Goal: Task Accomplishment & Management: Use online tool/utility

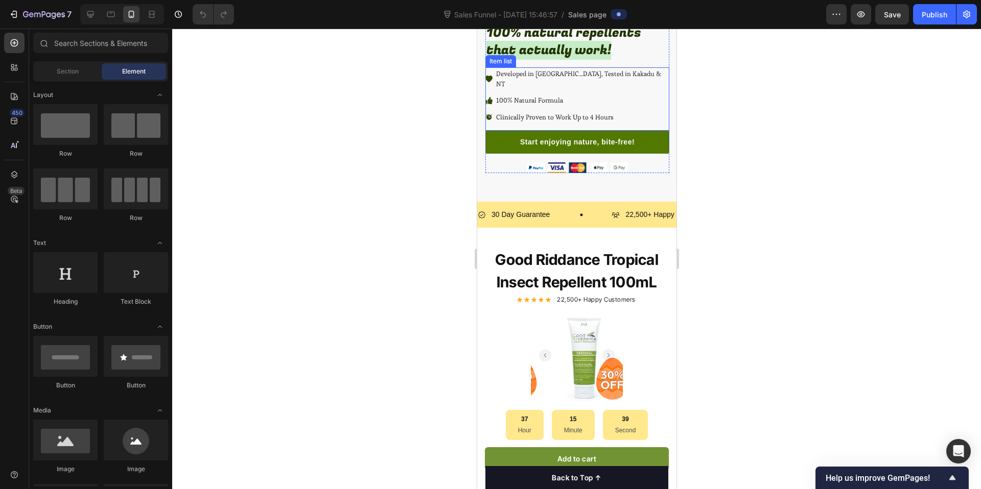
scroll to position [220, 0]
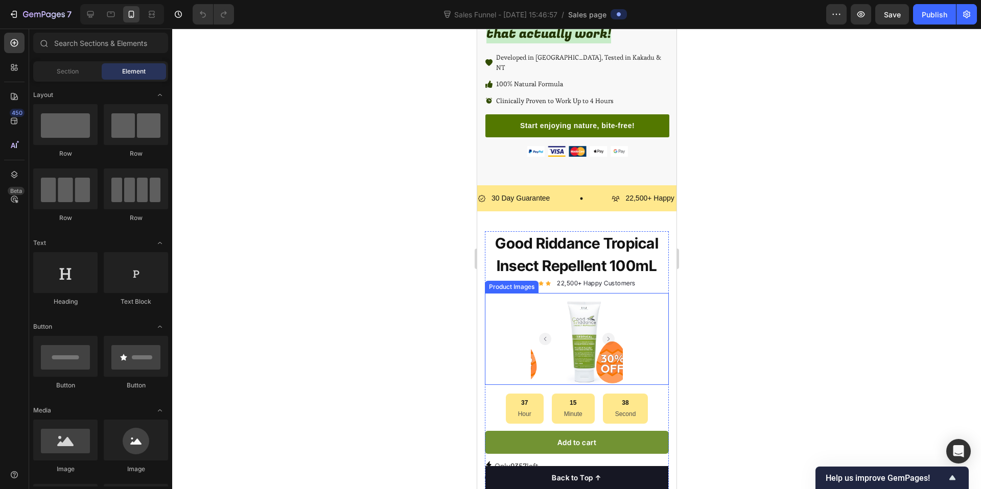
click at [630, 328] on img at bounding box center [676, 339] width 92 height 92
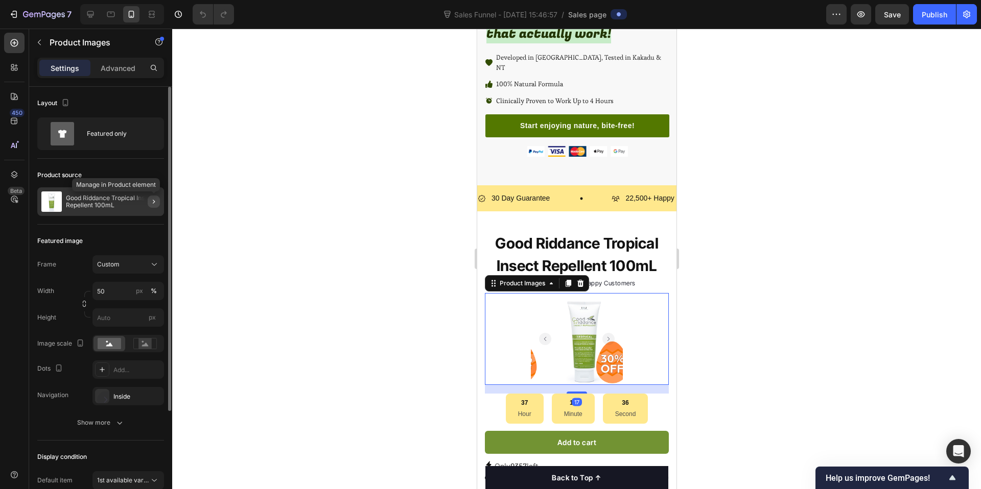
click at [152, 203] on icon "button" at bounding box center [154, 202] width 8 height 8
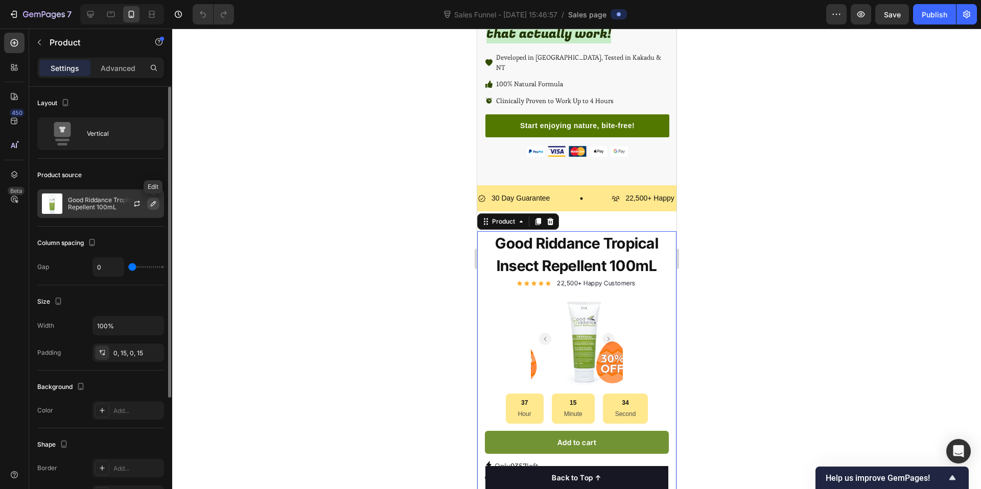
click at [151, 209] on button "button" at bounding box center [153, 204] width 12 height 12
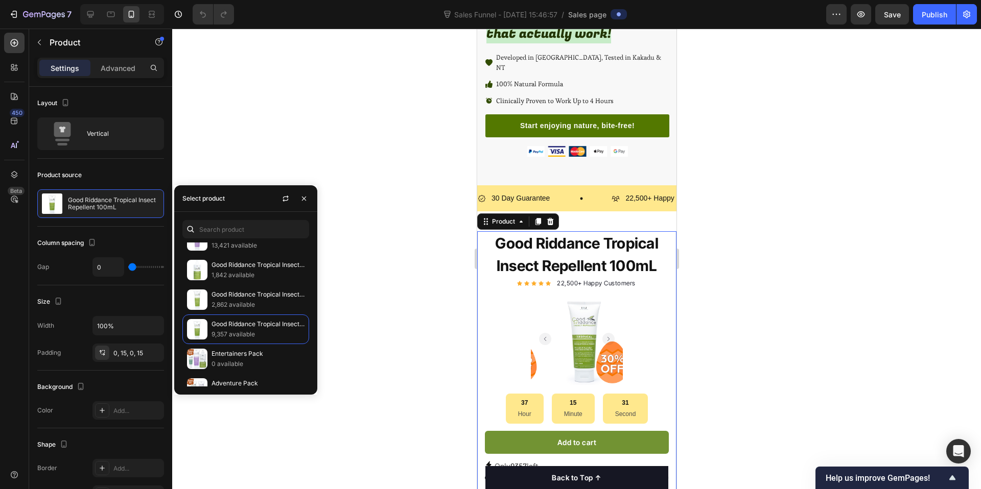
scroll to position [385, 0]
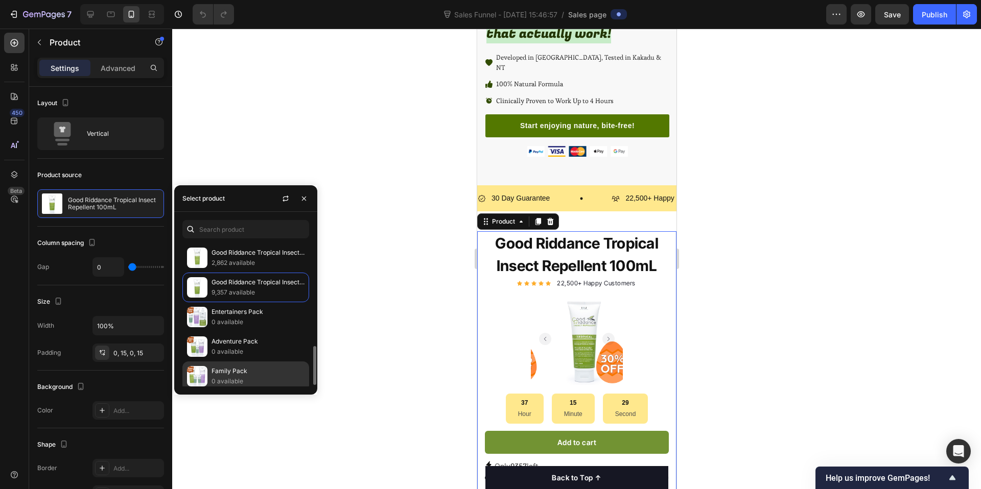
click at [236, 376] on p "Family Pack" at bounding box center [257, 371] width 93 height 10
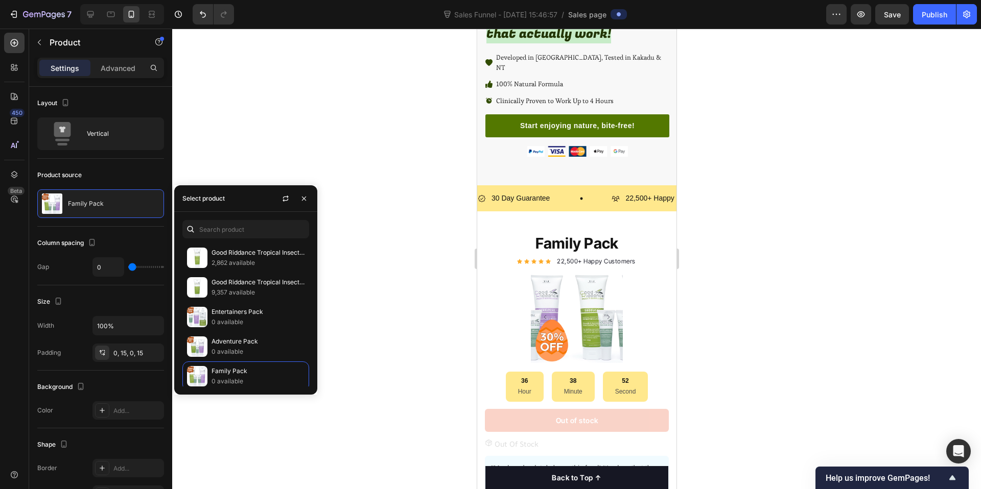
click at [359, 234] on div at bounding box center [576, 259] width 809 height 461
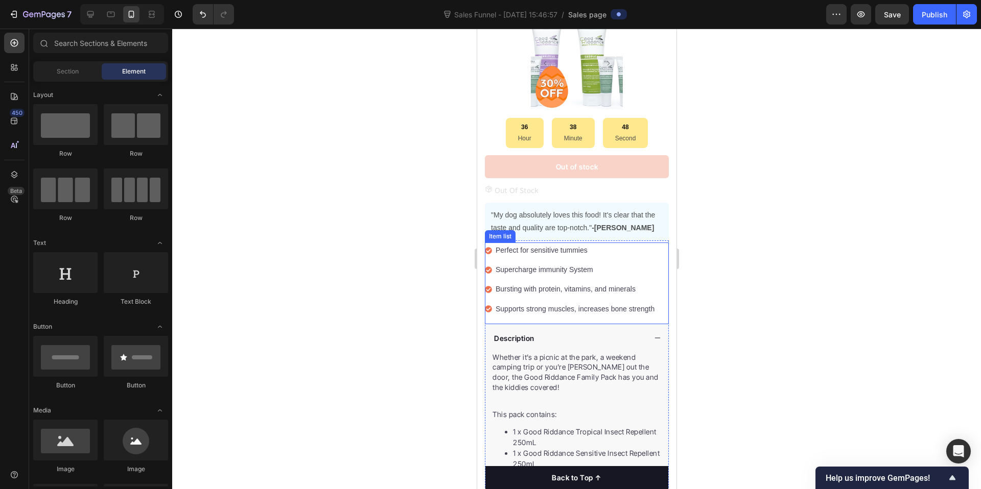
scroll to position [571, 0]
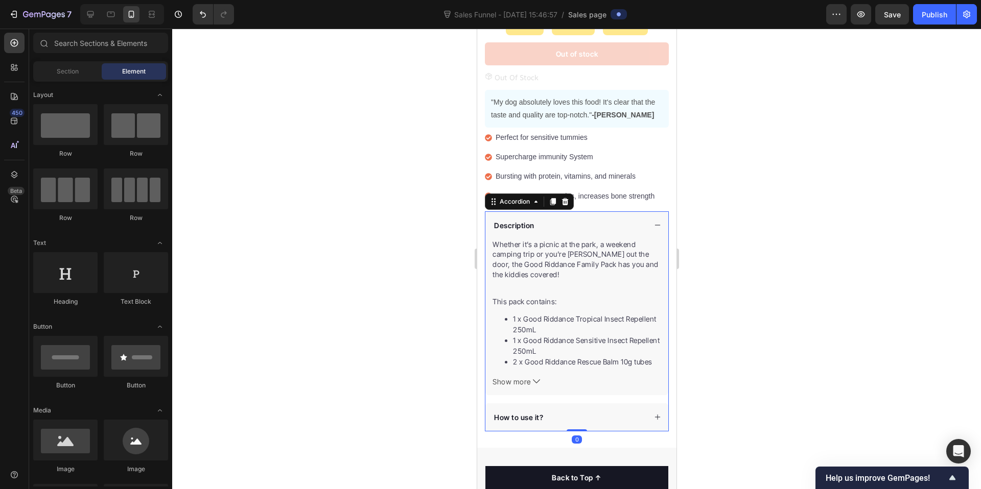
click at [653, 222] on icon at bounding box center [656, 225] width 7 height 7
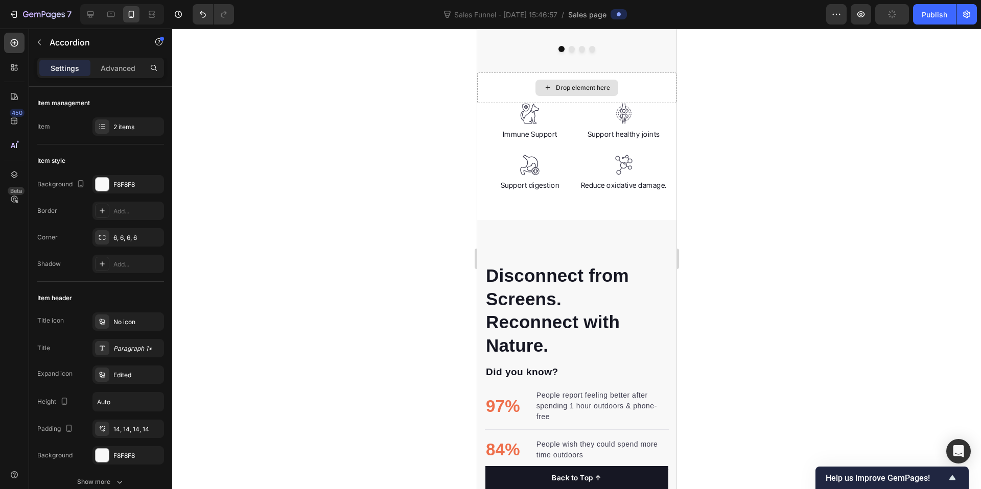
scroll to position [880, 0]
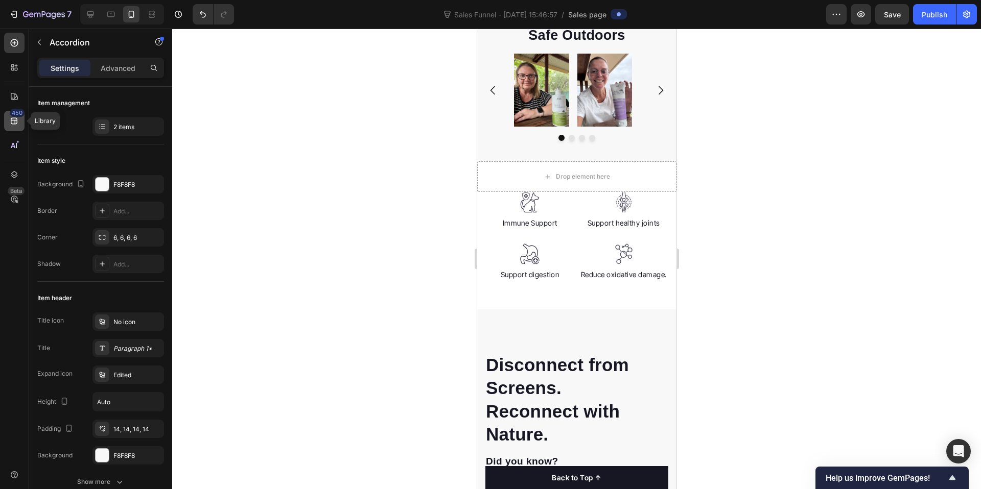
click at [16, 128] on div "450" at bounding box center [14, 121] width 20 height 20
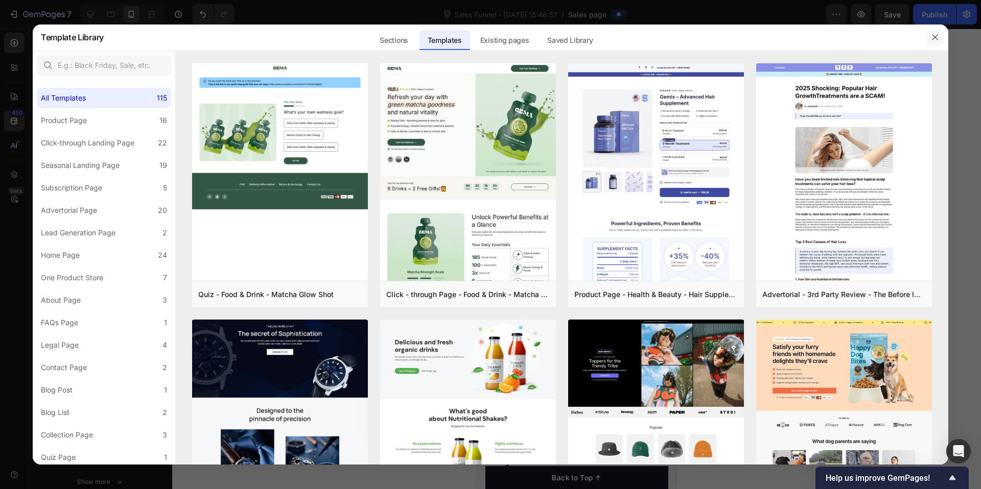
click at [937, 38] on icon "button" at bounding box center [935, 37] width 8 height 8
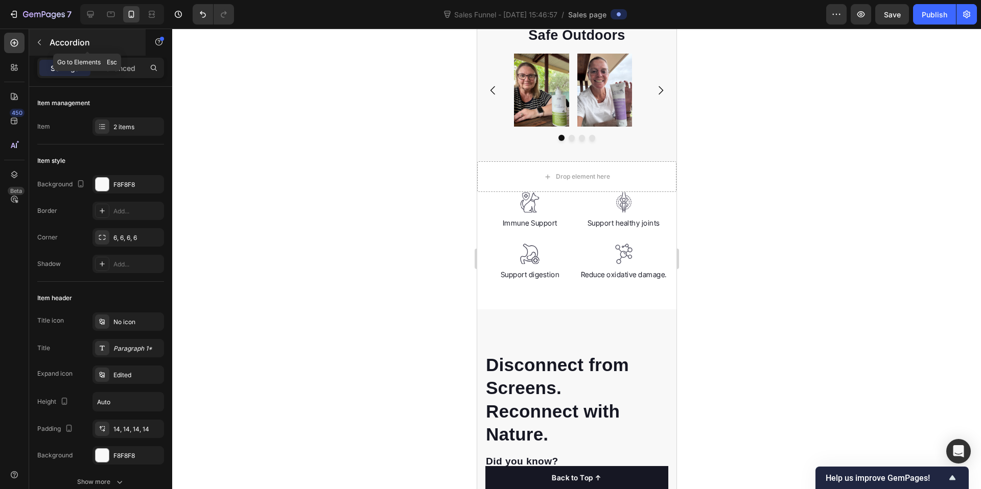
click at [40, 45] on icon "button" at bounding box center [39, 42] width 8 height 8
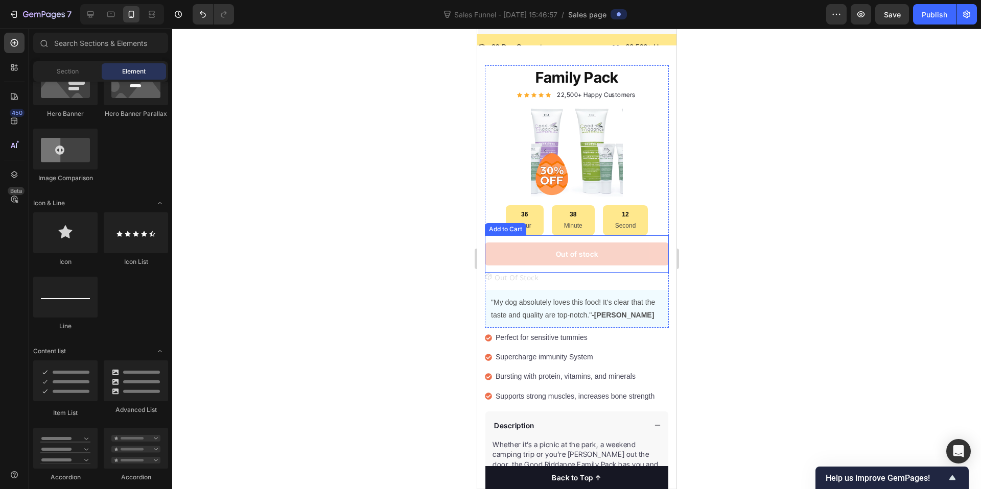
scroll to position [366, 0]
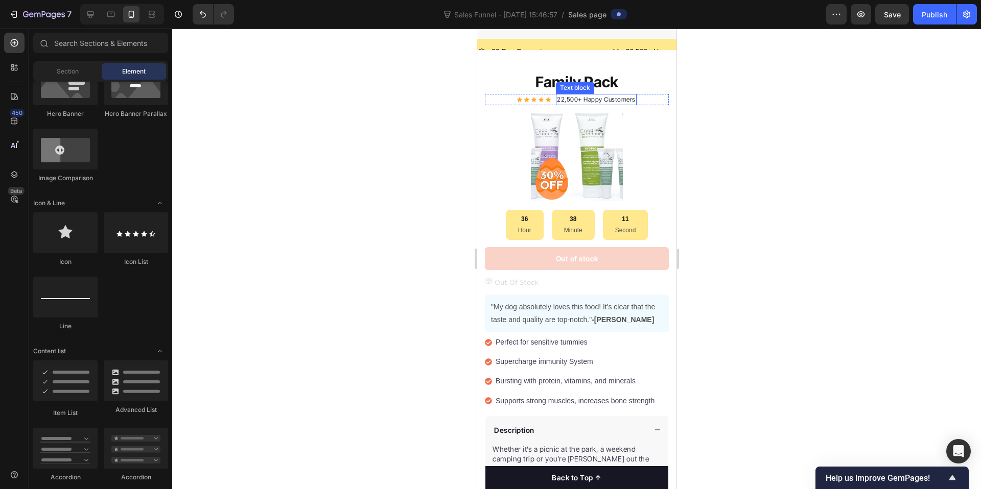
click at [568, 97] on p "22,500+ Happy Customers" at bounding box center [595, 99] width 79 height 9
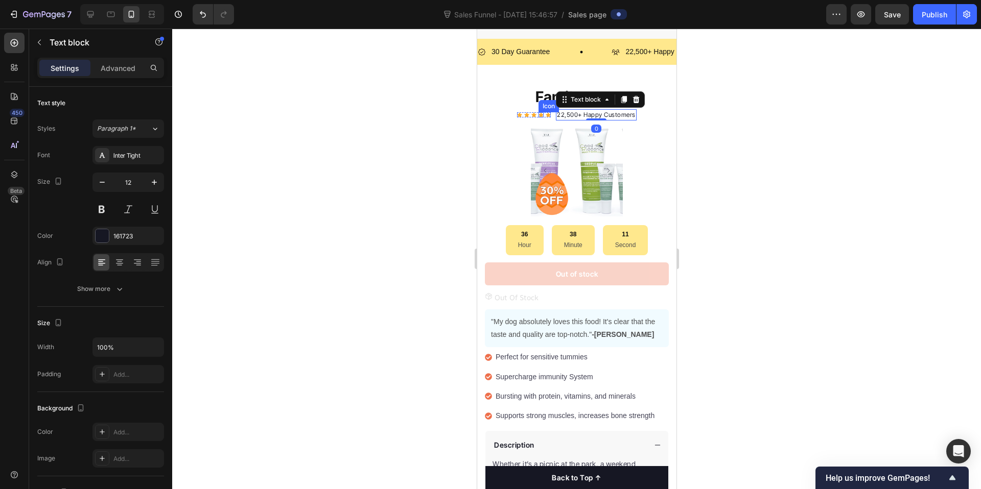
click at [531, 112] on div "Icon" at bounding box center [533, 114] width 5 height 5
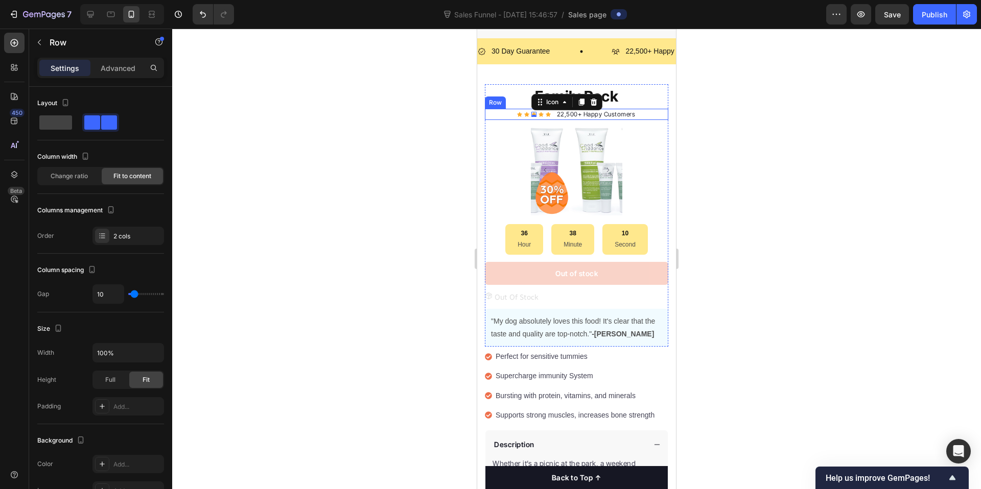
click at [494, 109] on div "Icon Icon Icon 0 Icon Icon Icon List Hoz 22,500+ Happy Customers Text block Row" at bounding box center [576, 114] width 183 height 11
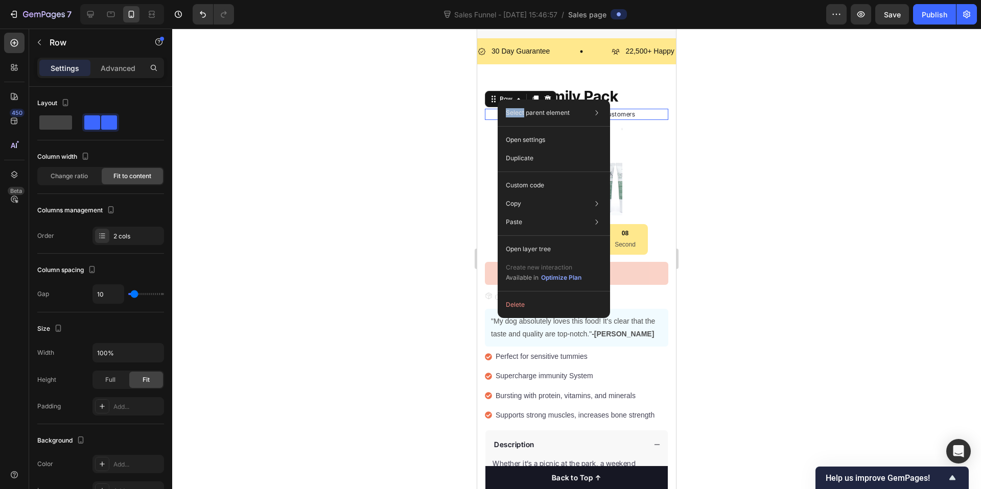
click at [497, 100] on div "Select parent element Row 1 col Product Row 1 col Row 2 cols Open settings Dupl…" at bounding box center [553, 209] width 112 height 219
click at [535, 96] on icon at bounding box center [536, 99] width 6 height 7
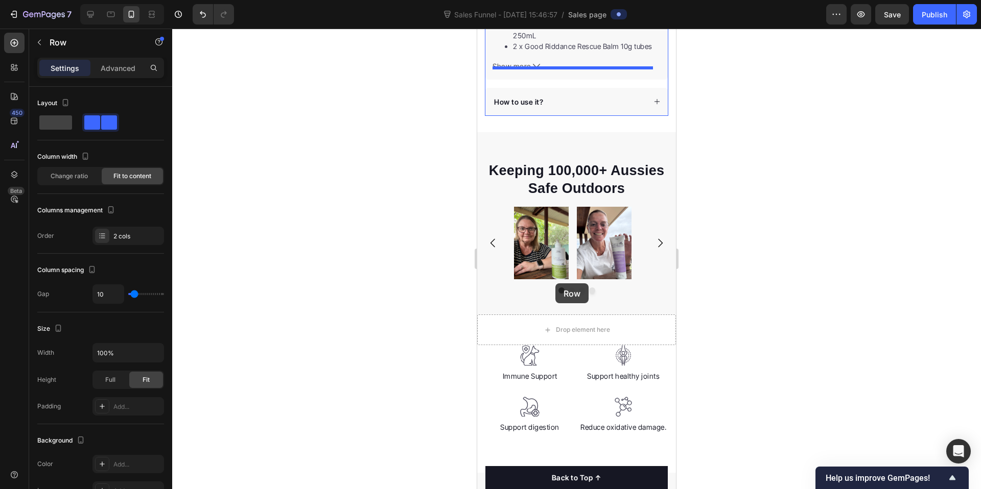
scroll to position [936, 0]
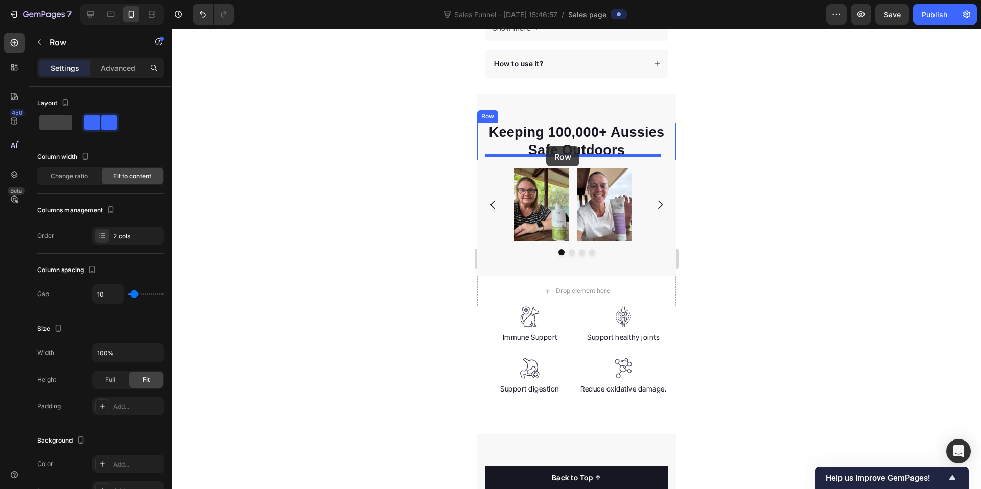
drag, startPoint x: 502, startPoint y: 96, endPoint x: 546, endPoint y: 147, distance: 67.0
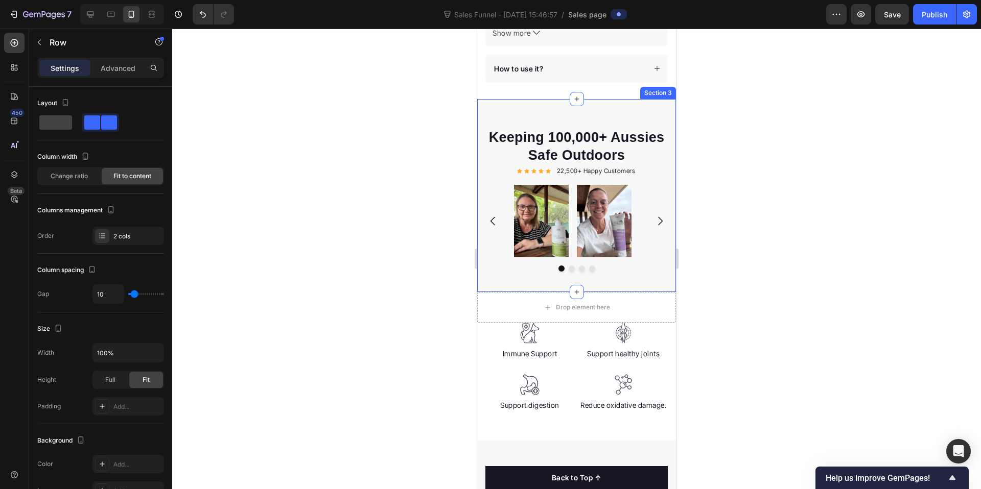
scroll to position [917, 0]
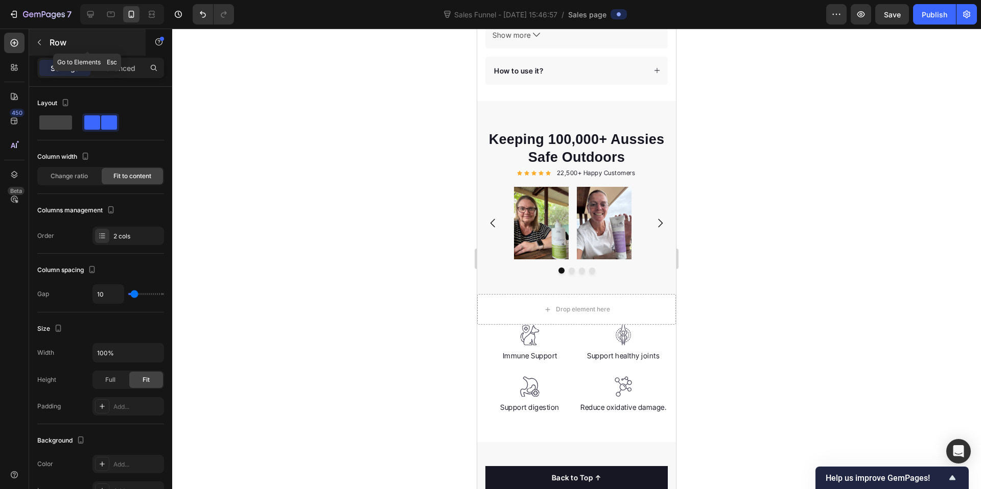
click at [36, 36] on button "button" at bounding box center [39, 42] width 16 height 16
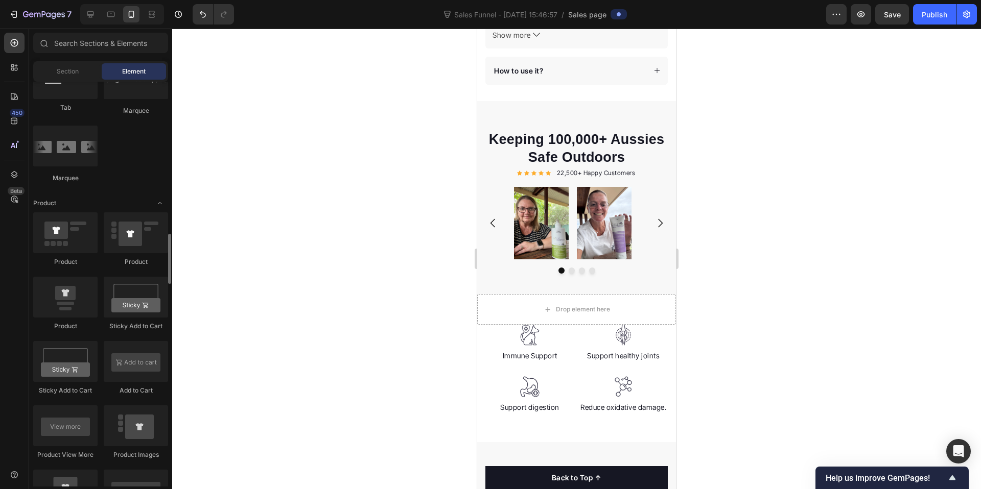
scroll to position [1198, 0]
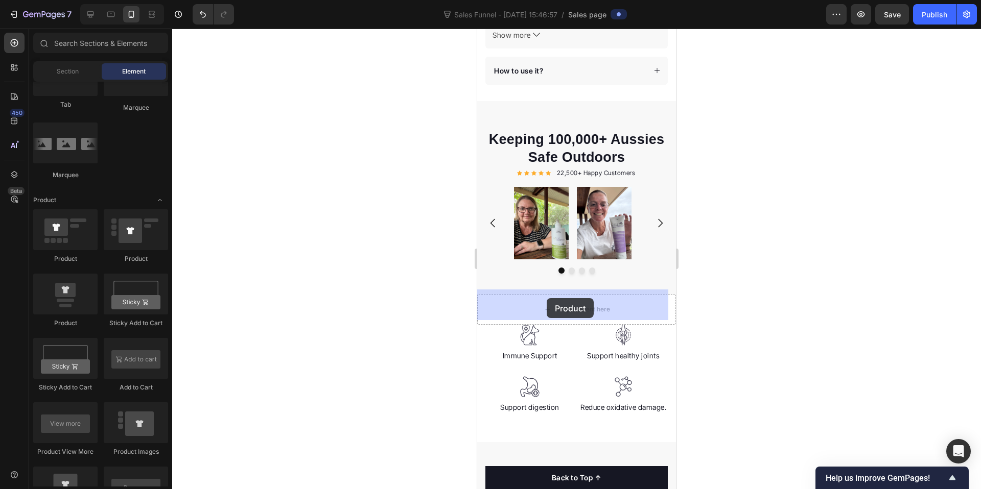
drag, startPoint x: 568, startPoint y: 339, endPoint x: 547, endPoint y: 298, distance: 45.7
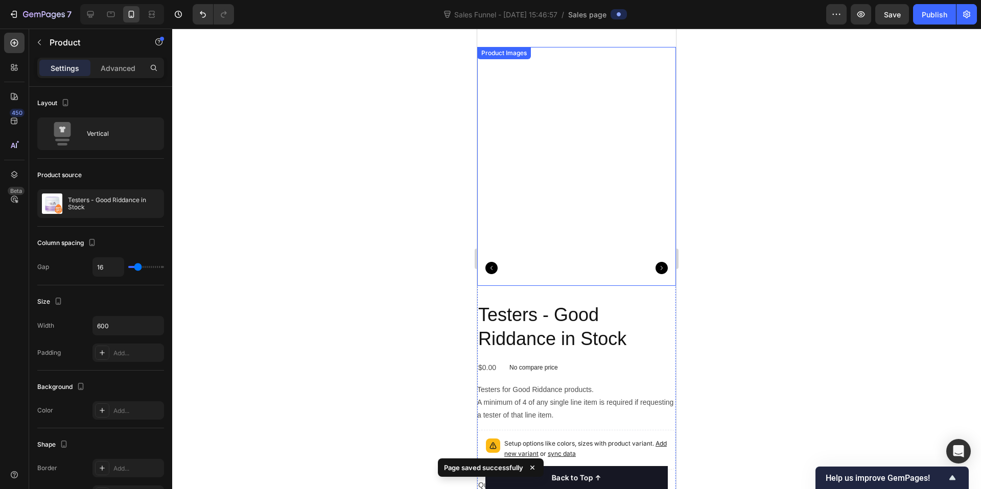
scroll to position [1116, 0]
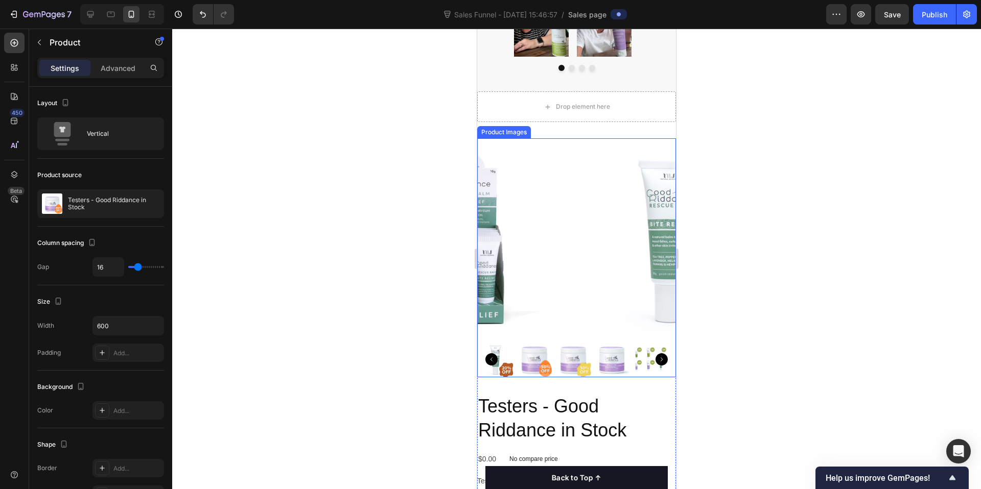
click at [569, 204] on img at bounding box center [668, 237] width 199 height 199
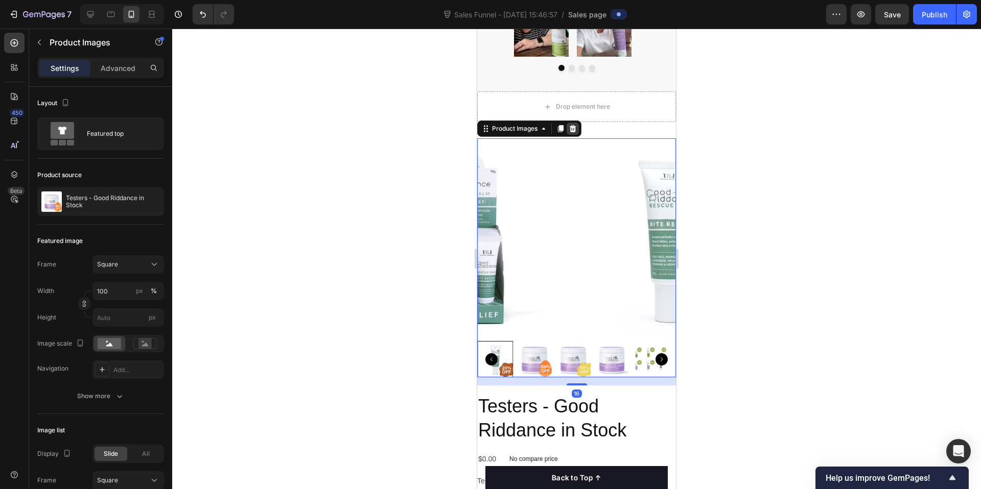
click at [575, 128] on icon at bounding box center [573, 128] width 7 height 7
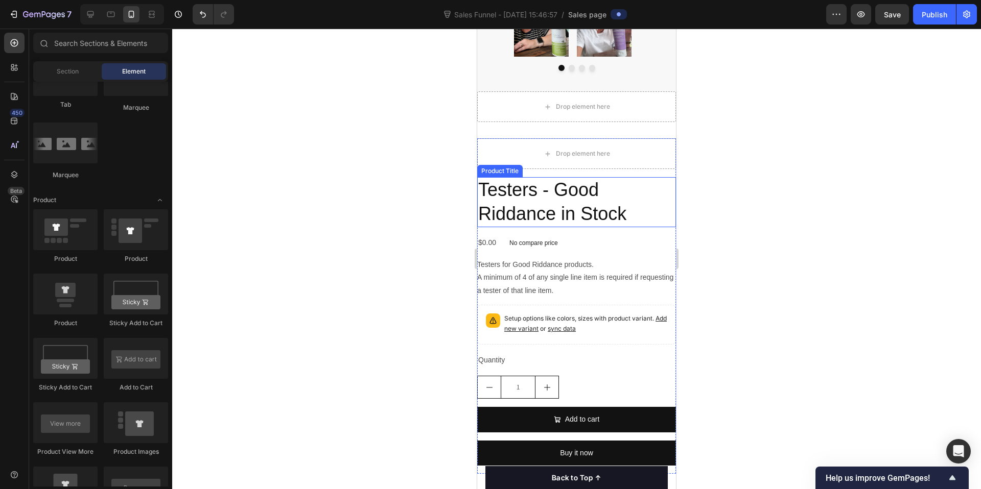
click at [574, 203] on h2 "Testers - Good Riddance in Stock" at bounding box center [576, 202] width 199 height 50
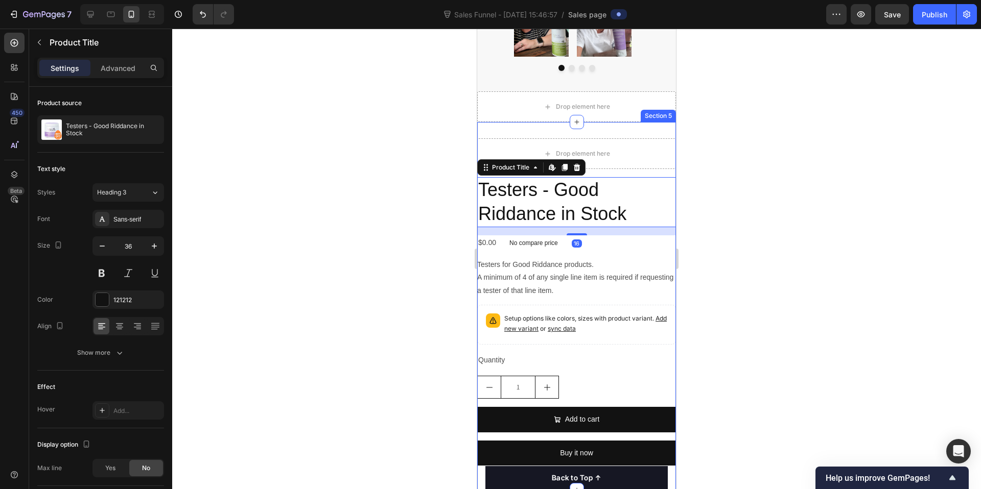
click at [624, 132] on div "Drop element here Testers - Good Riddance in Stock Product Title Edit content i…" at bounding box center [576, 306] width 199 height 368
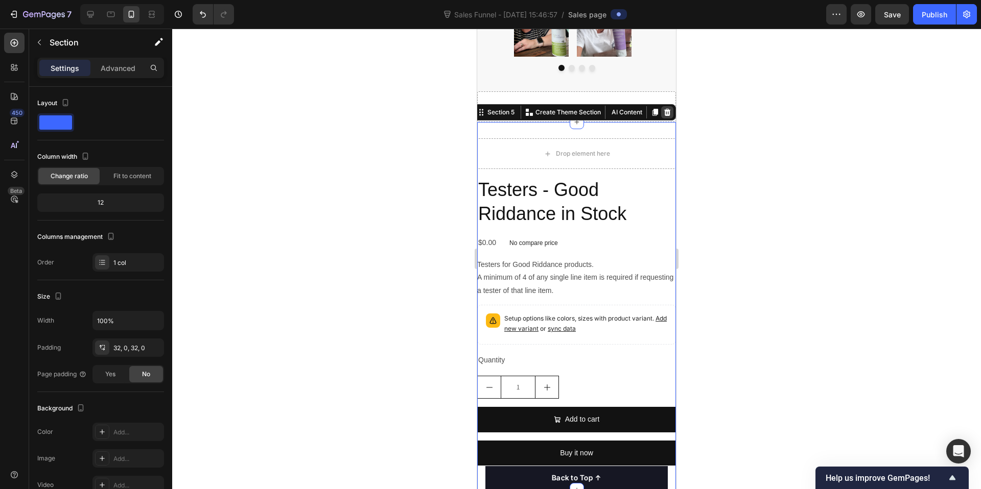
click at [663, 113] on icon at bounding box center [667, 112] width 8 height 8
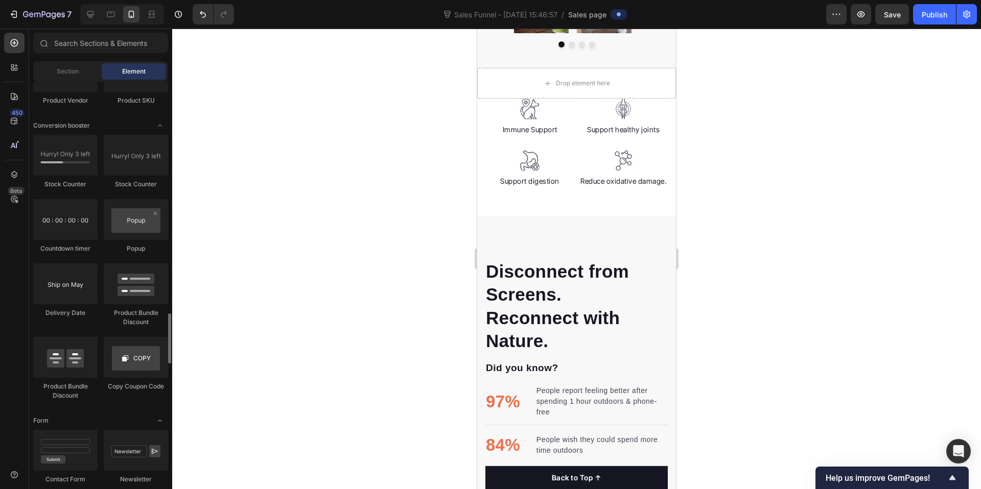
scroll to position [1935, 0]
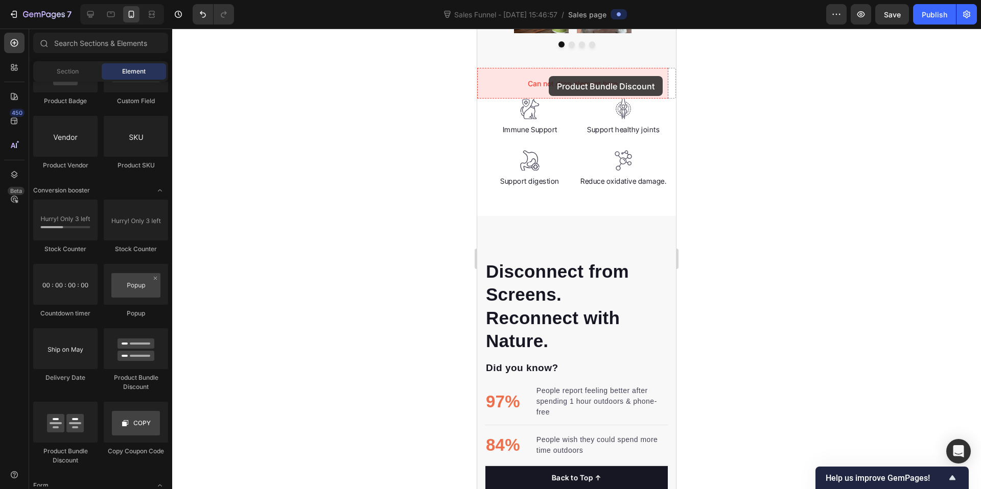
drag, startPoint x: 545, startPoint y: 460, endPoint x: 549, endPoint y: 76, distance: 383.6
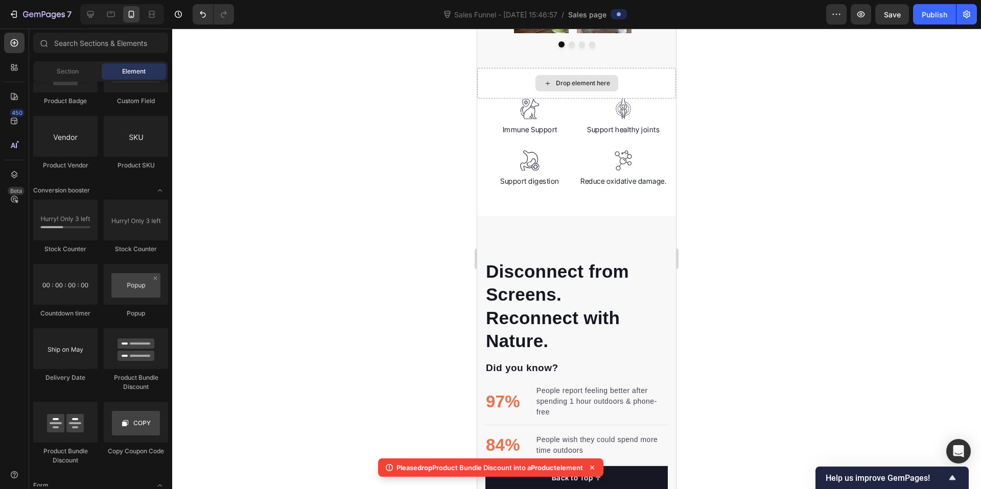
click at [589, 78] on div "Drop element here" at bounding box center [576, 83] width 83 height 16
click at [634, 85] on div "Drop element here" at bounding box center [576, 83] width 199 height 31
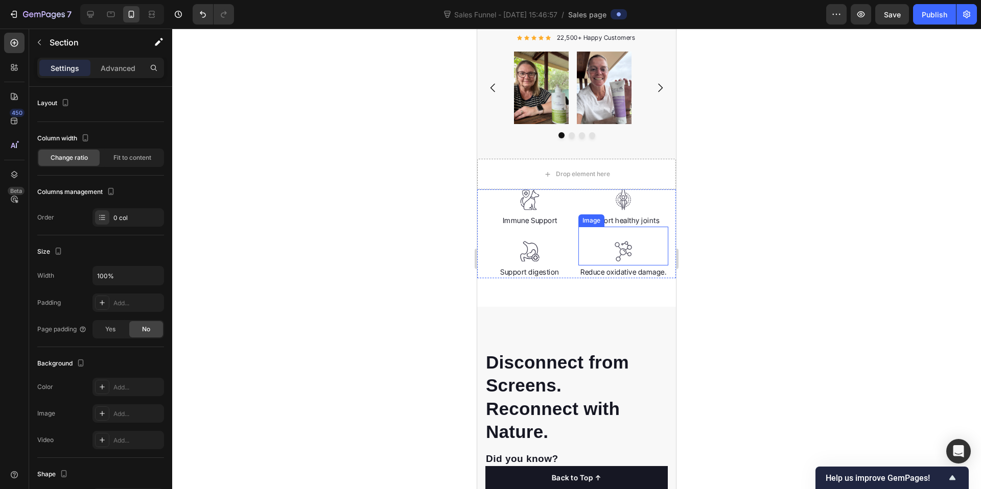
scroll to position [1037, 0]
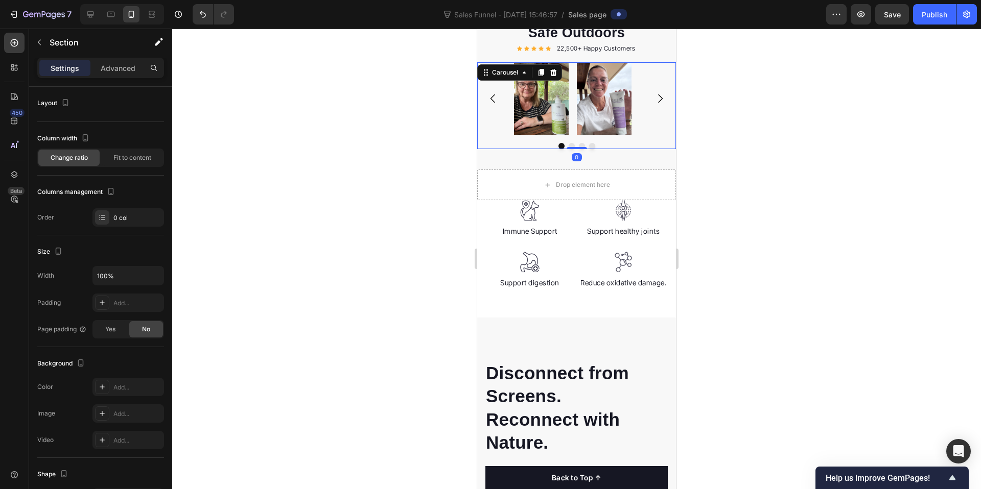
click at [657, 84] on button "Carousel Next Arrow" at bounding box center [660, 98] width 29 height 29
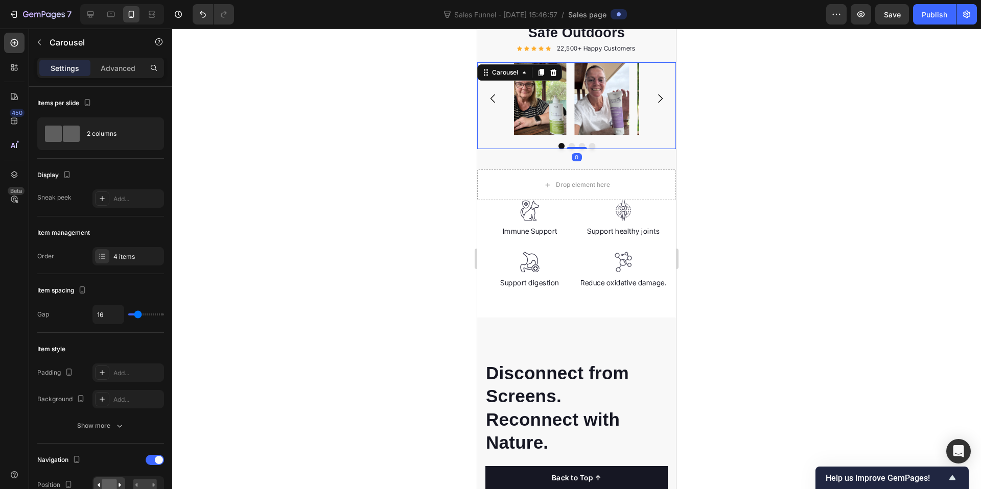
click at [654, 90] on button "Carousel Next Arrow" at bounding box center [660, 98] width 29 height 29
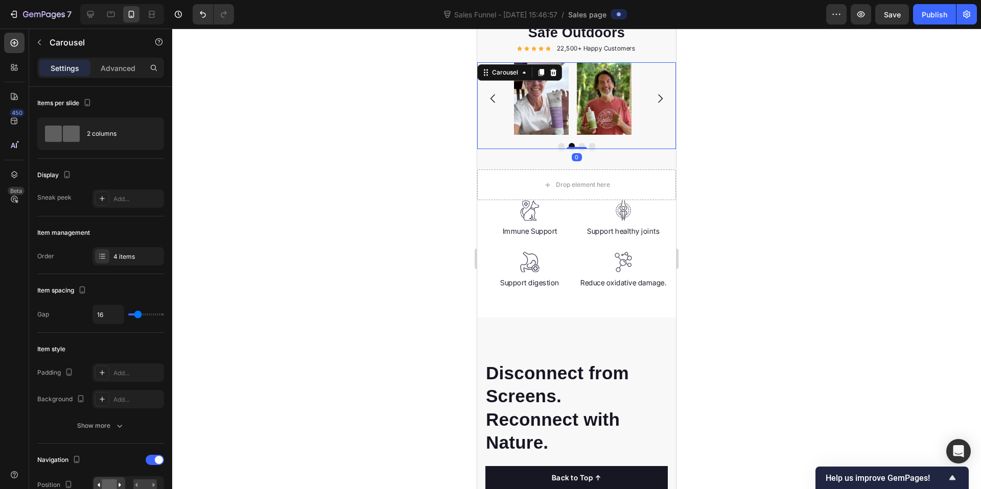
click at [654, 91] on button "Carousel Next Arrow" at bounding box center [660, 98] width 29 height 29
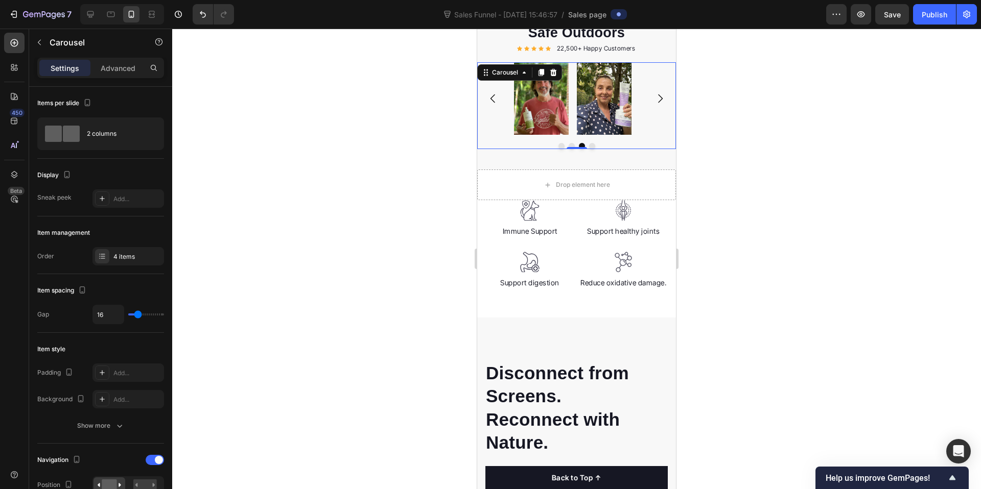
click at [654, 98] on icon "Carousel Next Arrow" at bounding box center [660, 98] width 12 height 12
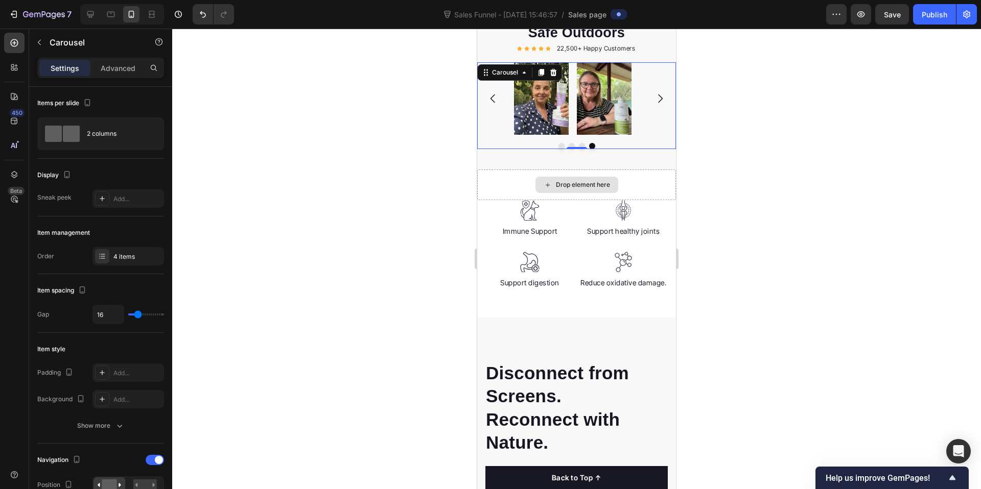
click at [584, 182] on div "Drop element here" at bounding box center [583, 185] width 54 height 8
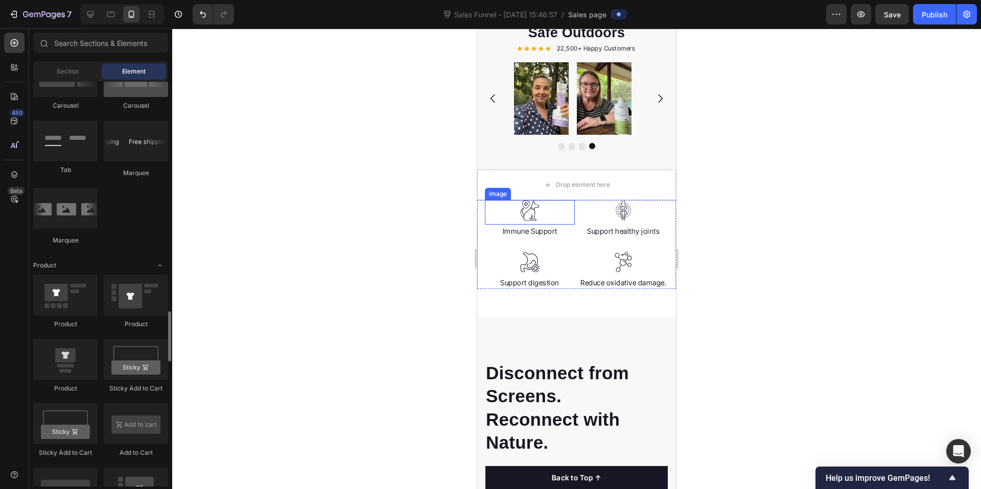
scroll to position [1302, 0]
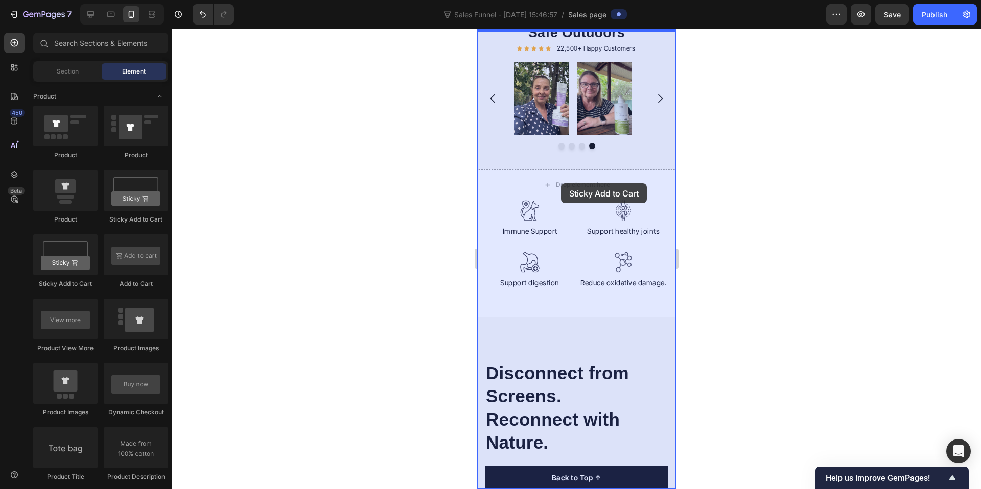
drag, startPoint x: 600, startPoint y: 214, endPoint x: 554, endPoint y: 188, distance: 53.0
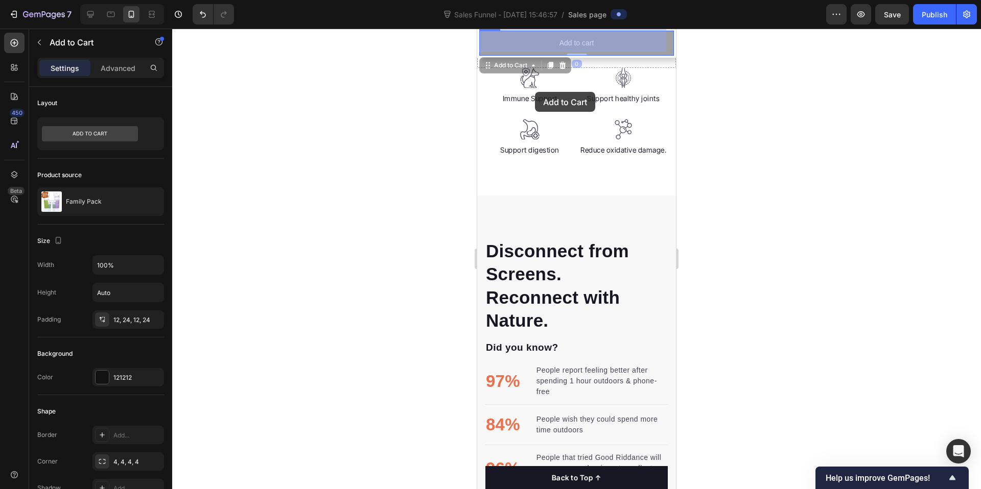
scroll to position [1196, 0]
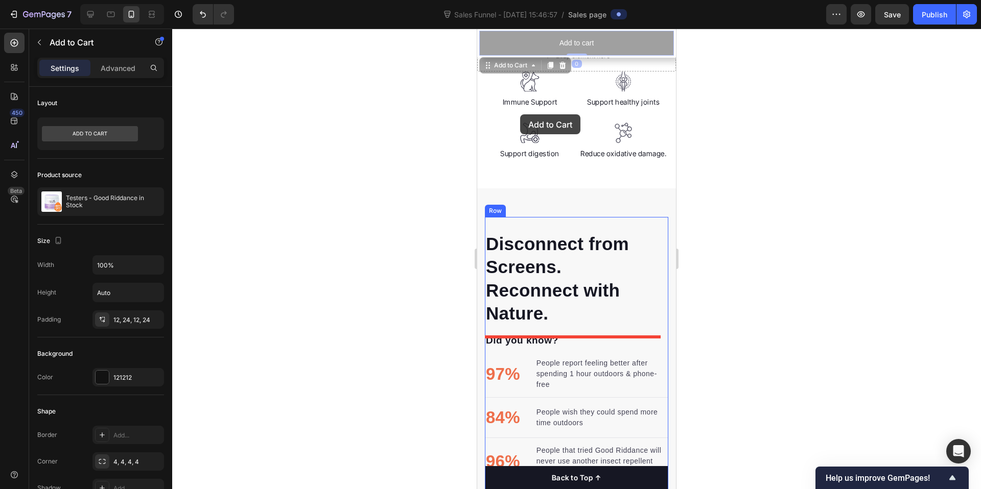
drag, startPoint x: 555, startPoint y: 50, endPoint x: 514, endPoint y: 90, distance: 57.8
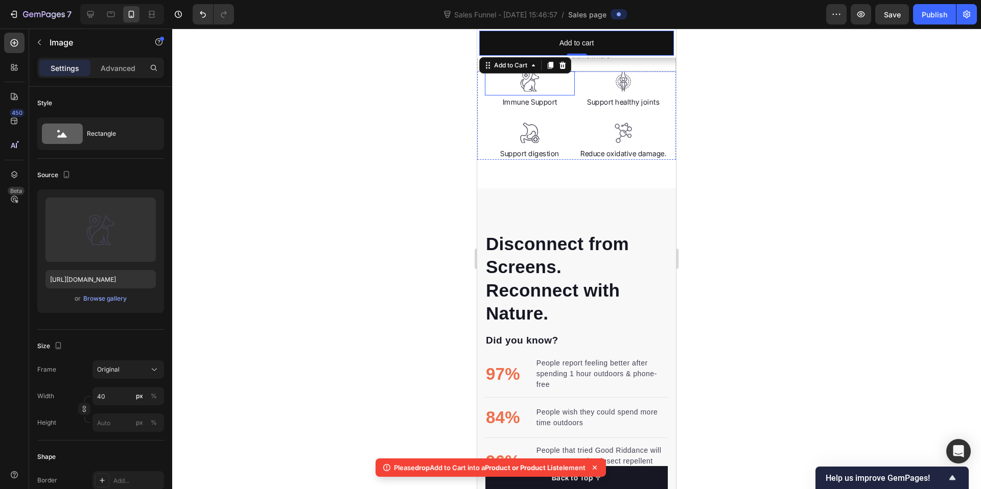
click at [515, 81] on div at bounding box center [530, 82] width 90 height 21
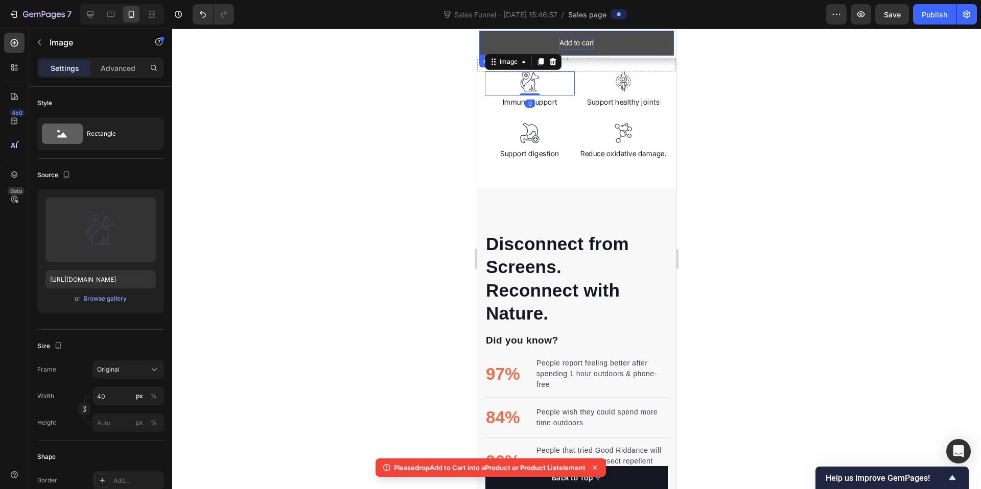
click at [566, 41] on div "Add to cart" at bounding box center [576, 43] width 35 height 13
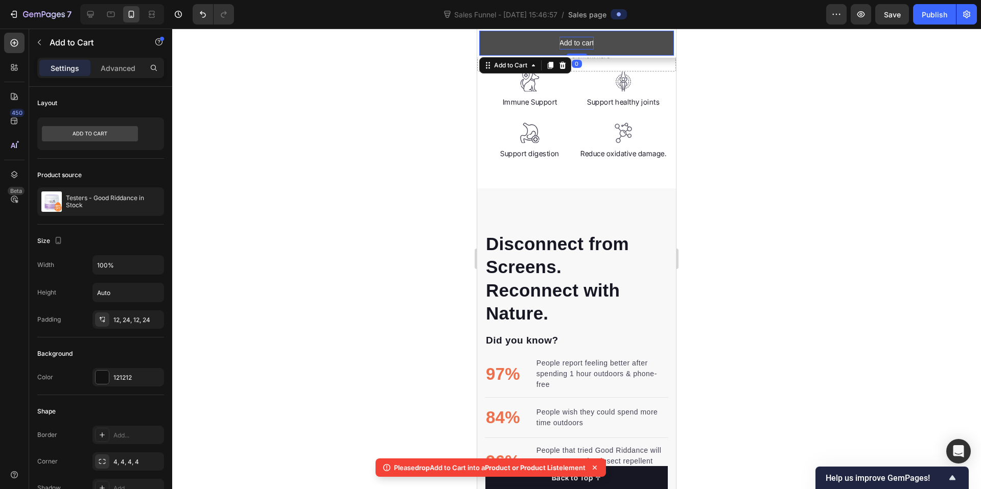
click at [588, 39] on div "Add to cart" at bounding box center [576, 43] width 35 height 13
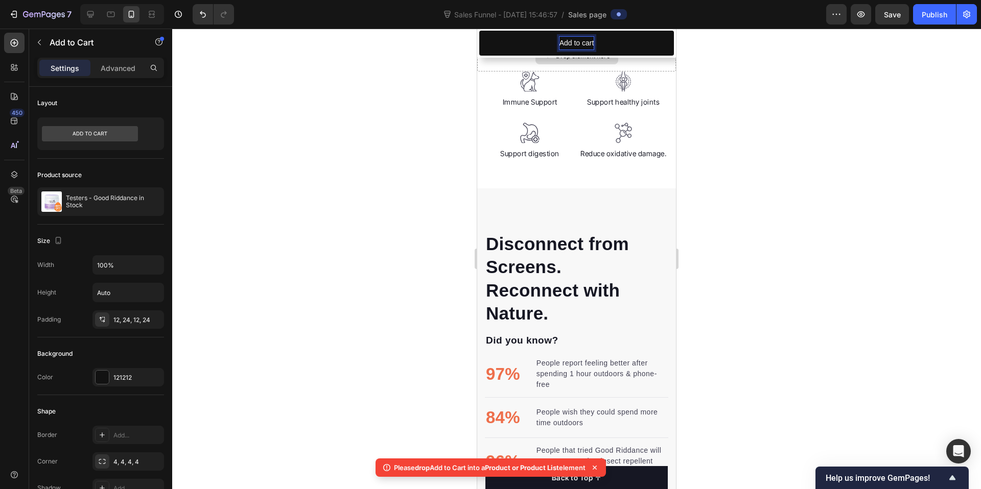
click at [563, 65] on div "Drop element here" at bounding box center [576, 56] width 199 height 31
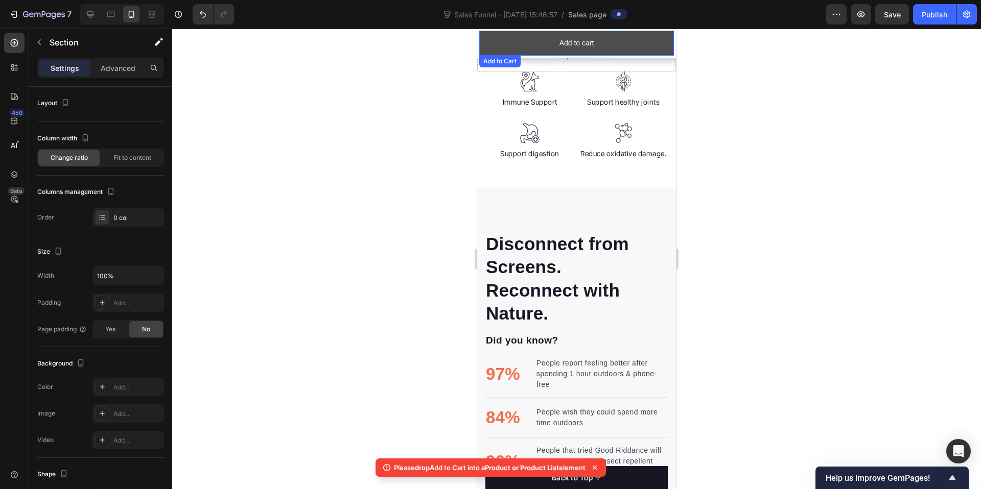
click at [531, 37] on button "Add to cart" at bounding box center [576, 43] width 195 height 25
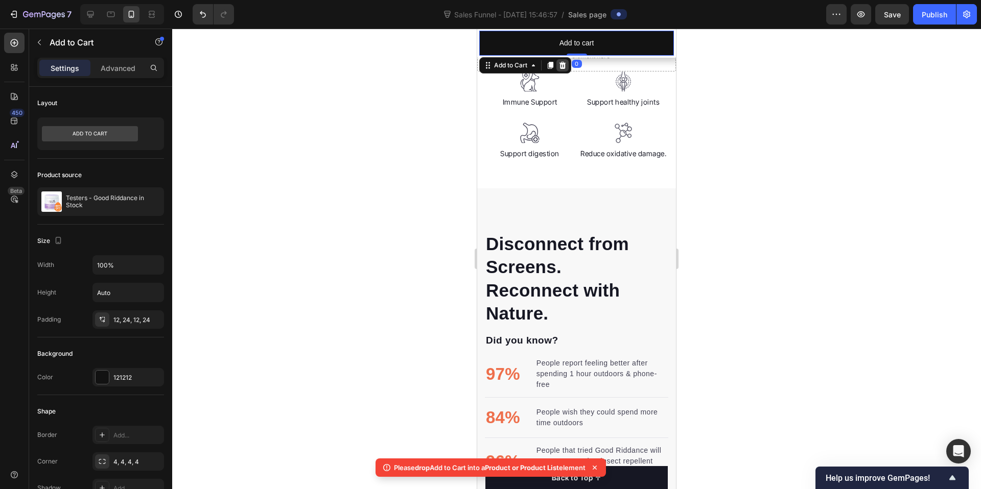
click at [564, 65] on icon at bounding box center [562, 65] width 7 height 7
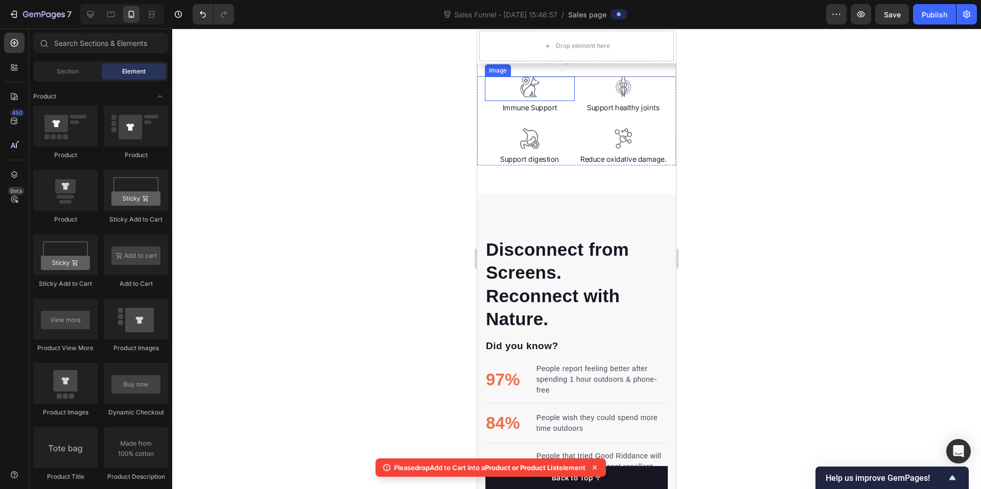
scroll to position [1201, 0]
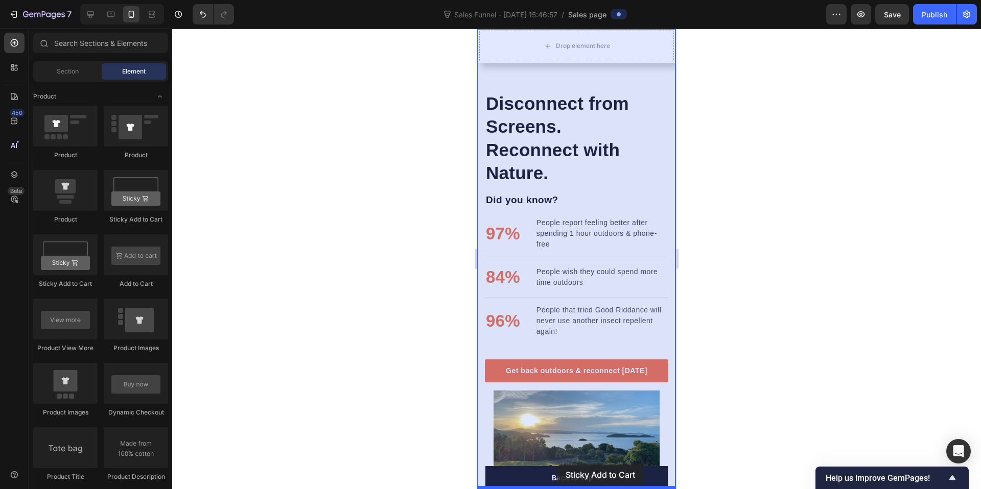
drag, startPoint x: 574, startPoint y: 294, endPoint x: 549, endPoint y: 464, distance: 171.4
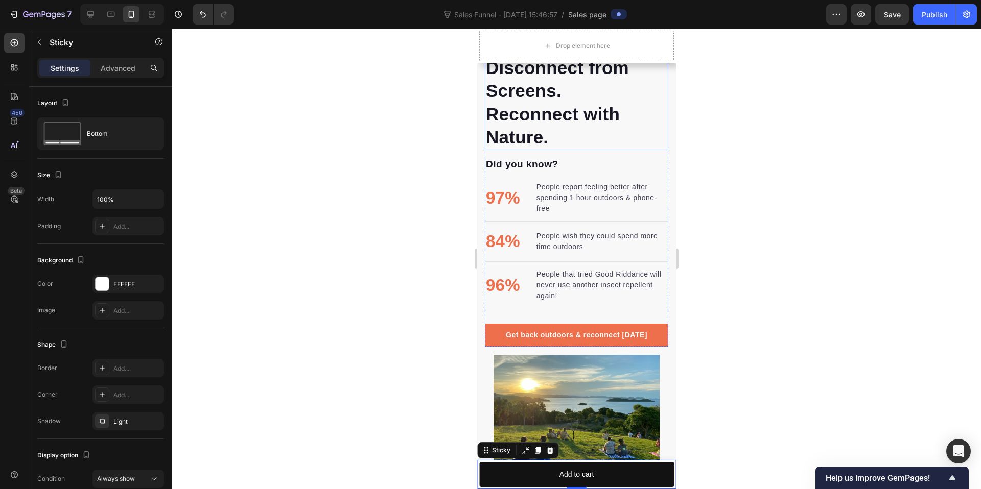
scroll to position [1036, 0]
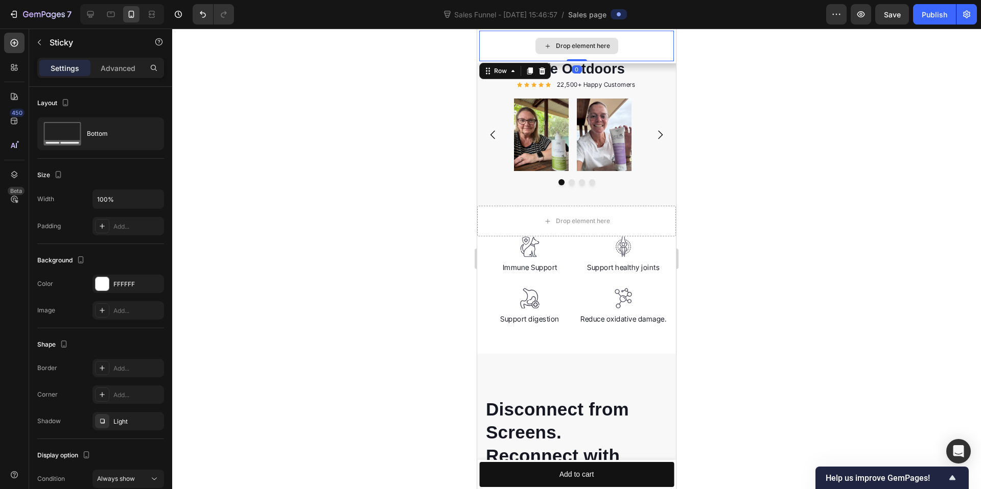
click at [629, 36] on div "Drop element here" at bounding box center [576, 46] width 195 height 31
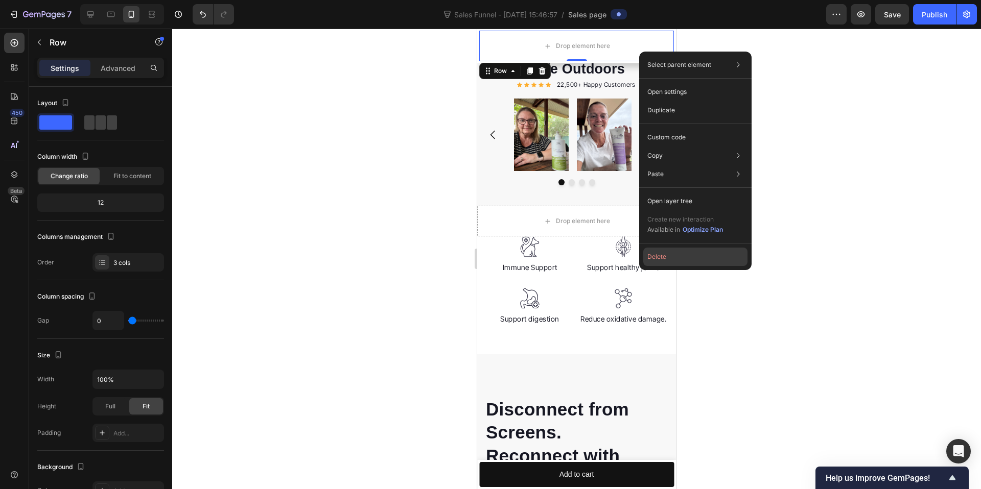
click at [678, 254] on button "Delete" at bounding box center [695, 257] width 104 height 18
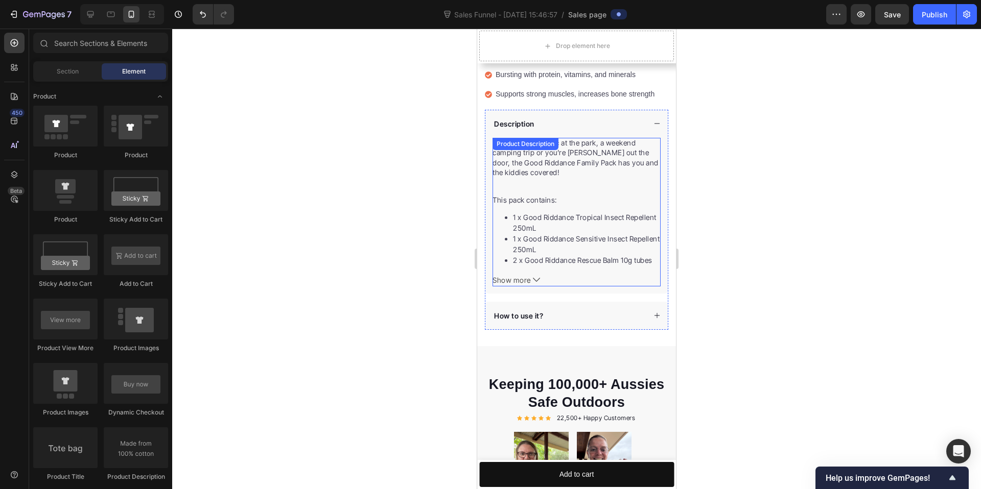
scroll to position [686, 0]
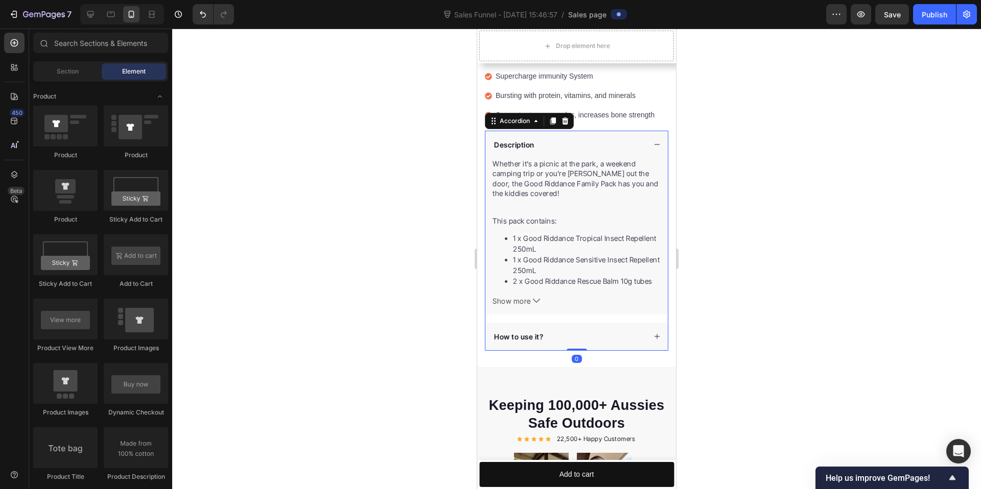
click at [648, 135] on div "Description" at bounding box center [576, 145] width 182 height 28
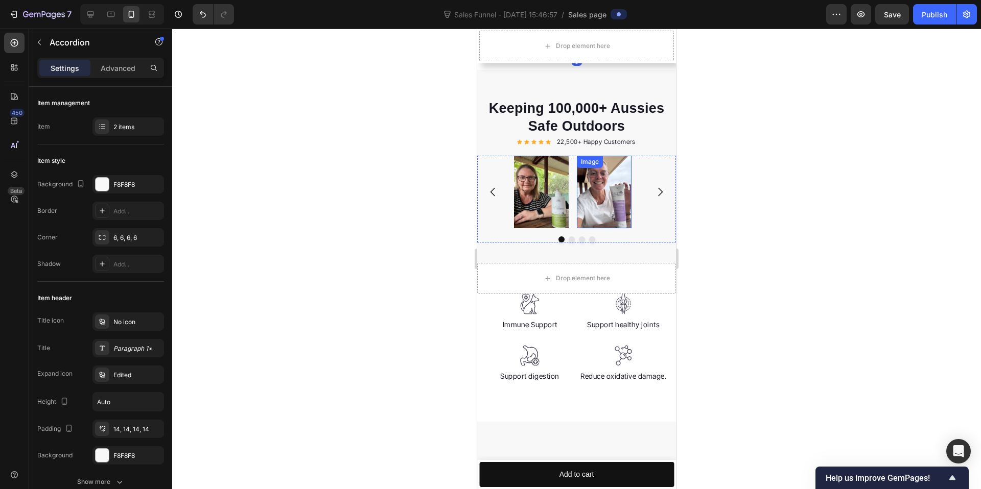
scroll to position [833, 0]
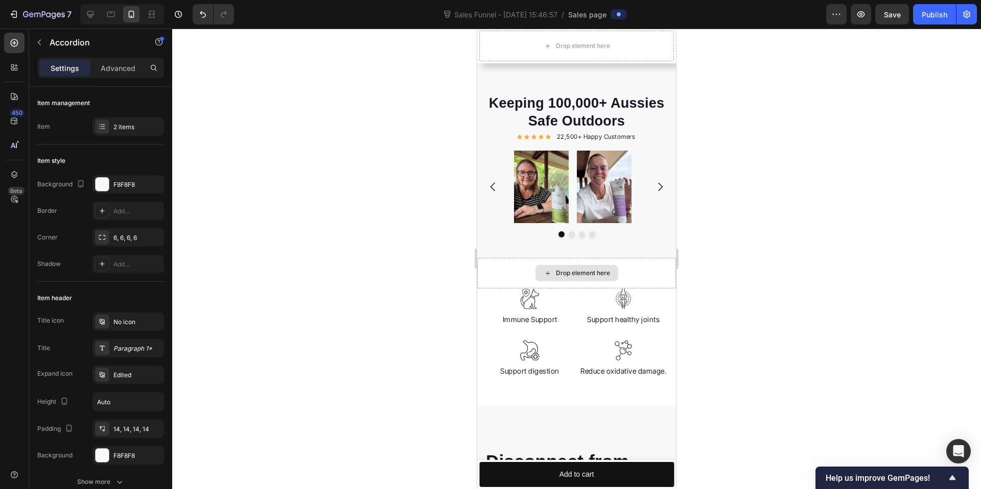
click at [567, 269] on div "Drop element here" at bounding box center [583, 273] width 54 height 8
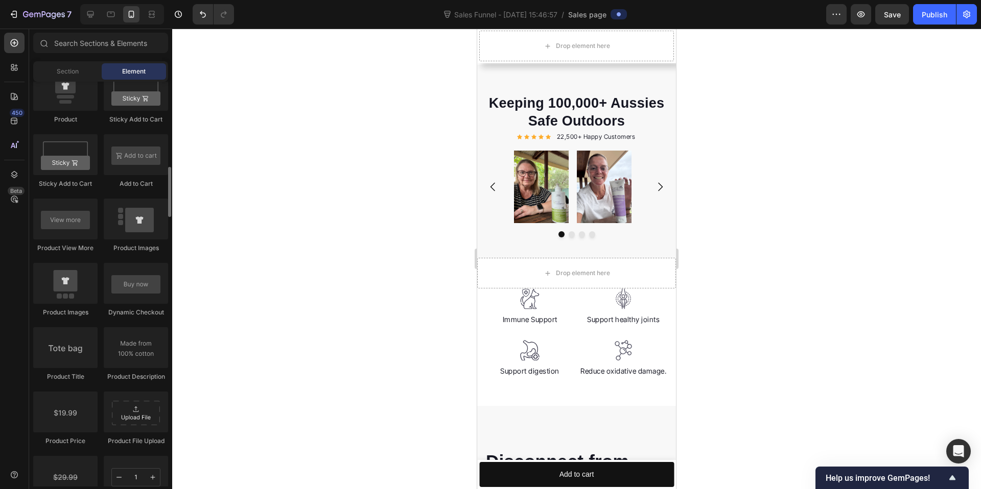
scroll to position [1323, 0]
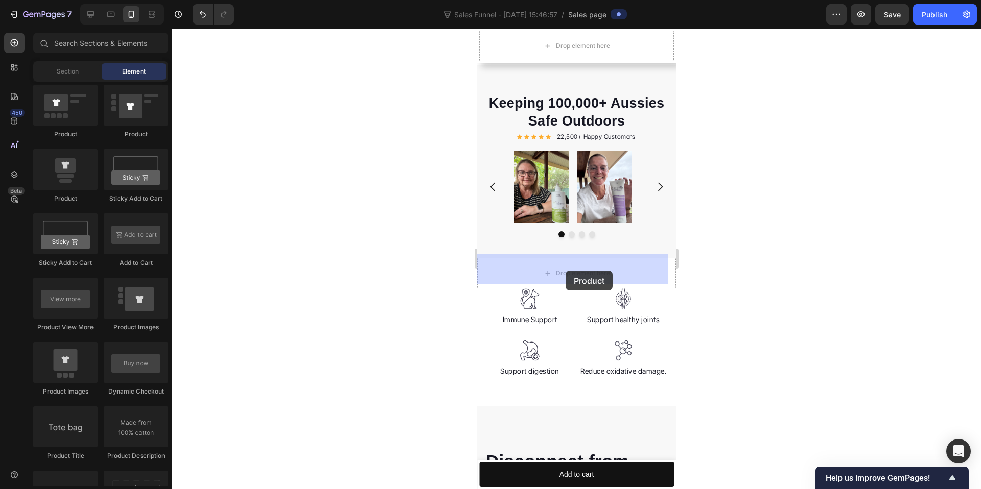
drag, startPoint x: 550, startPoint y: 212, endPoint x: 577, endPoint y: 257, distance: 52.5
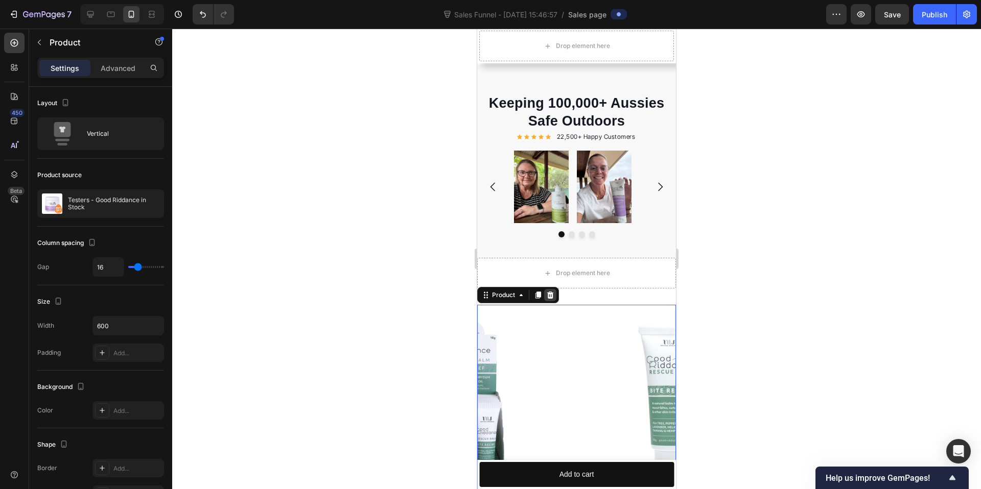
click at [553, 291] on icon at bounding box center [550, 295] width 8 height 8
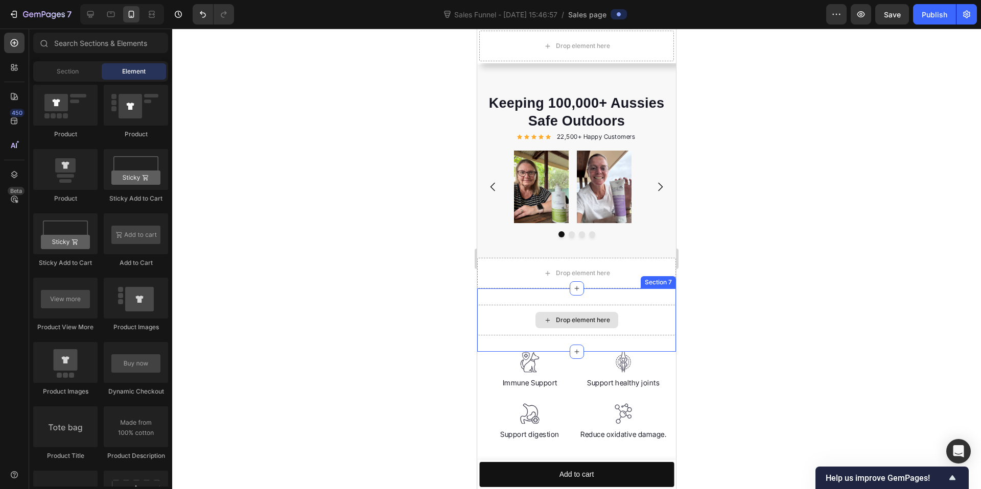
click at [648, 305] on div "Drop element here" at bounding box center [576, 320] width 199 height 31
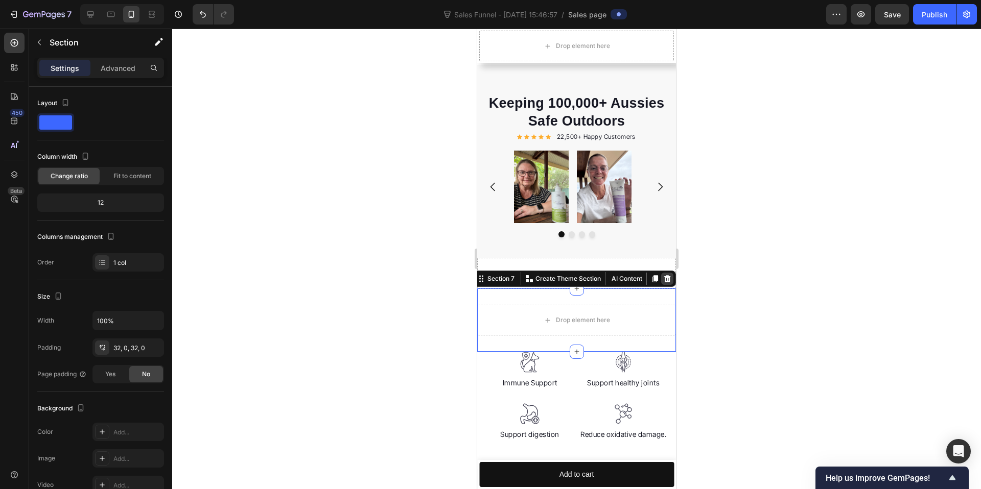
click at [663, 276] on icon at bounding box center [667, 279] width 8 height 8
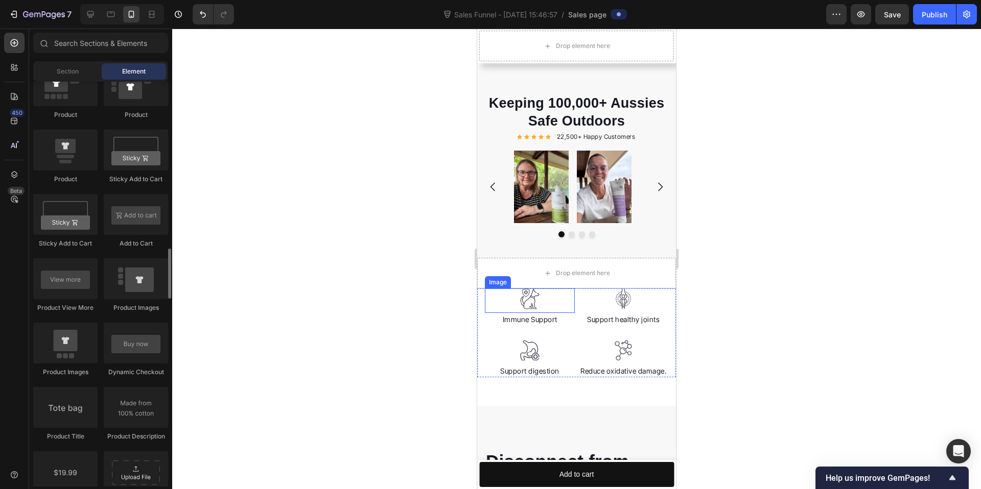
scroll to position [1254, 0]
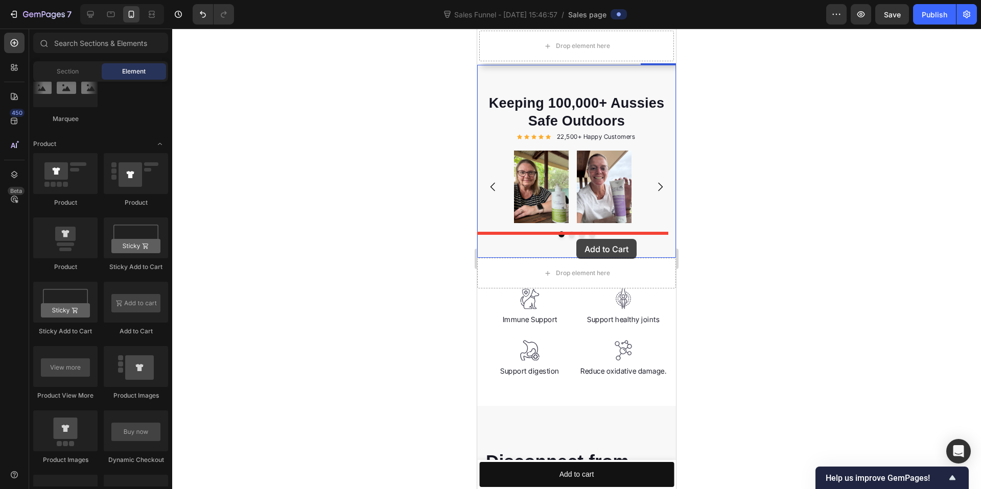
drag, startPoint x: 610, startPoint y: 344, endPoint x: 573, endPoint y: 235, distance: 115.3
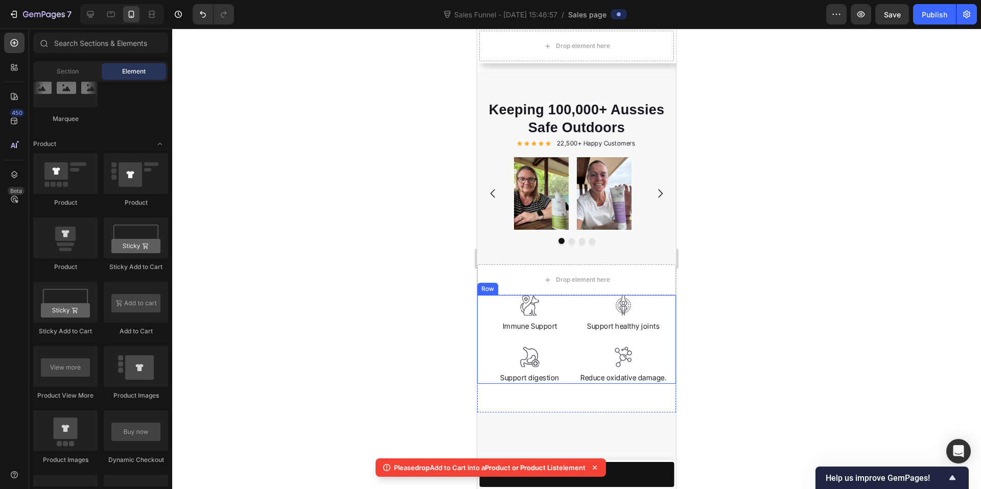
scroll to position [819, 0]
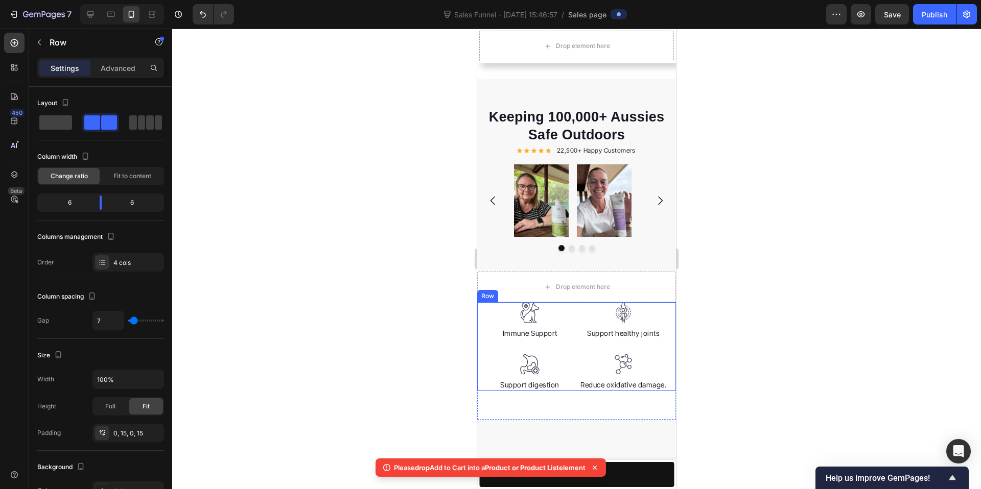
click at [572, 304] on div "Image Immune Support Text block Image Support digestion Text block Image Suppor…" at bounding box center [576, 346] width 199 height 88
click at [563, 285] on div "Drop element here" at bounding box center [583, 287] width 54 height 8
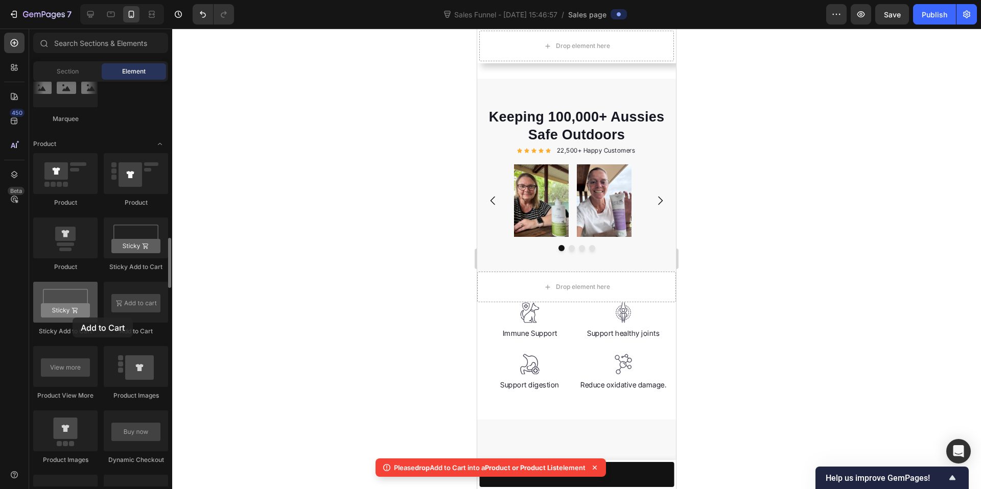
drag, startPoint x: 117, startPoint y: 308, endPoint x: 82, endPoint y: 297, distance: 36.8
click at [4, 313] on div "450 Beta Sections(18) Elements(87) Section Element Hero Section Product Detail …" at bounding box center [86, 259] width 172 height 461
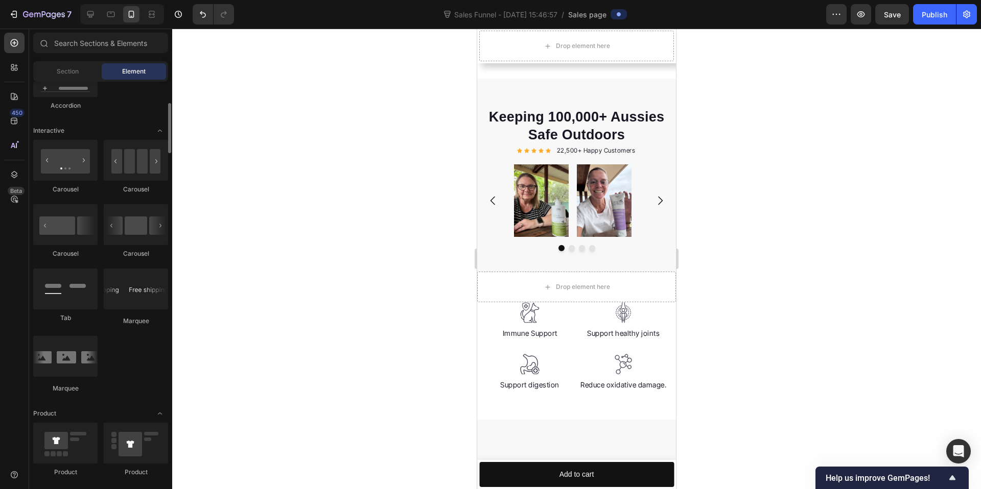
scroll to position [895, 0]
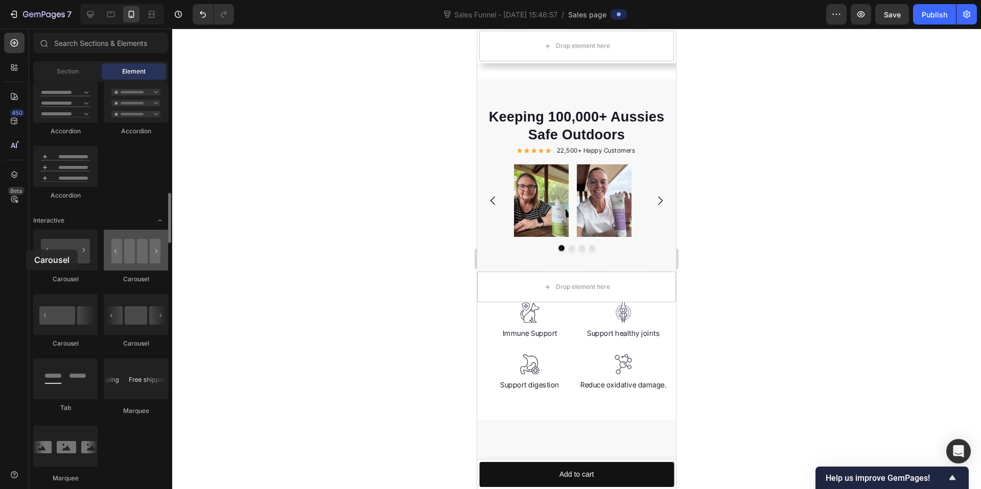
drag, startPoint x: 116, startPoint y: 254, endPoint x: 110, endPoint y: 245, distance: 11.0
click at [111, 243] on div at bounding box center [136, 250] width 64 height 41
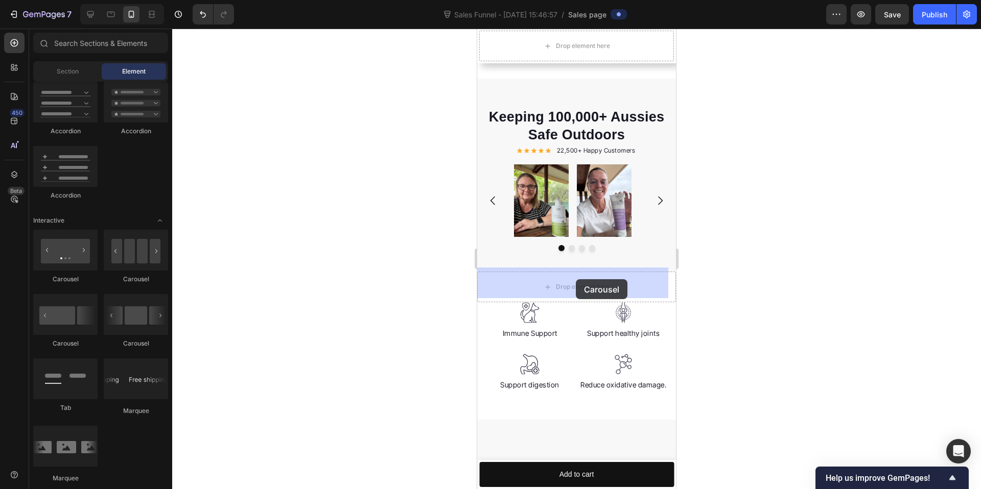
drag, startPoint x: 604, startPoint y: 347, endPoint x: 576, endPoint y: 279, distance: 73.5
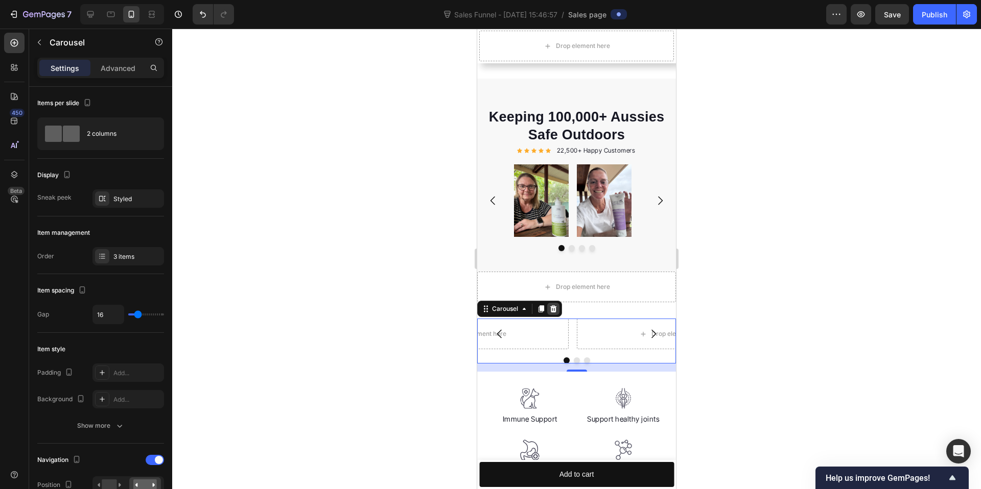
click at [555, 306] on icon at bounding box center [553, 308] width 7 height 7
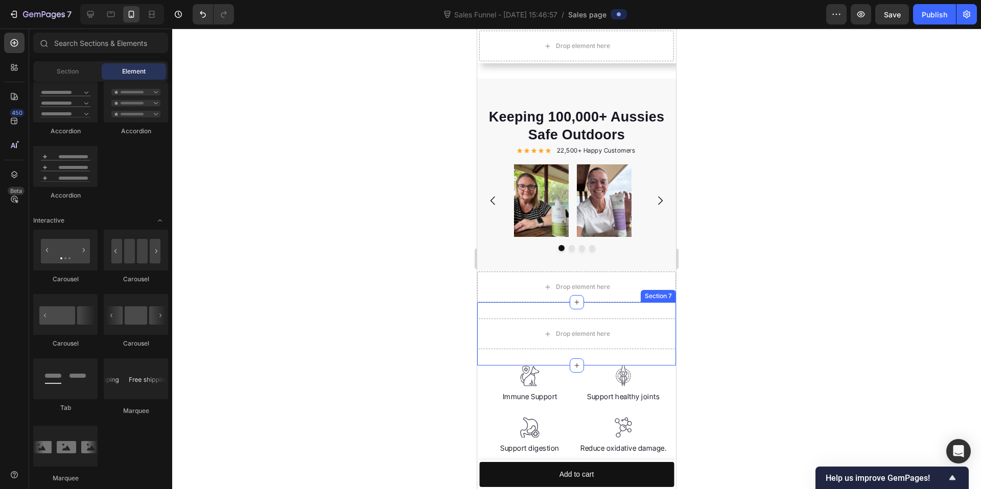
click at [631, 310] on div "Drop element here Section 7" at bounding box center [576, 333] width 199 height 63
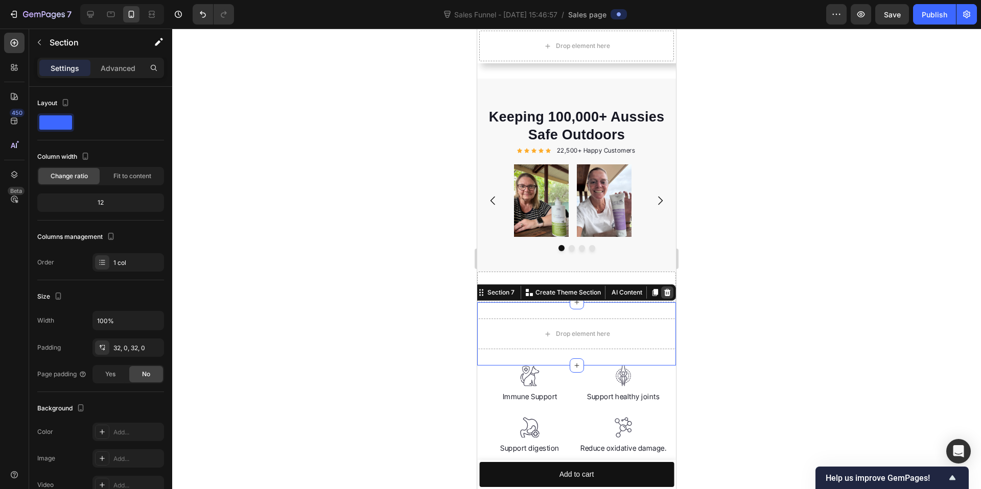
click at [664, 291] on icon at bounding box center [667, 292] width 7 height 7
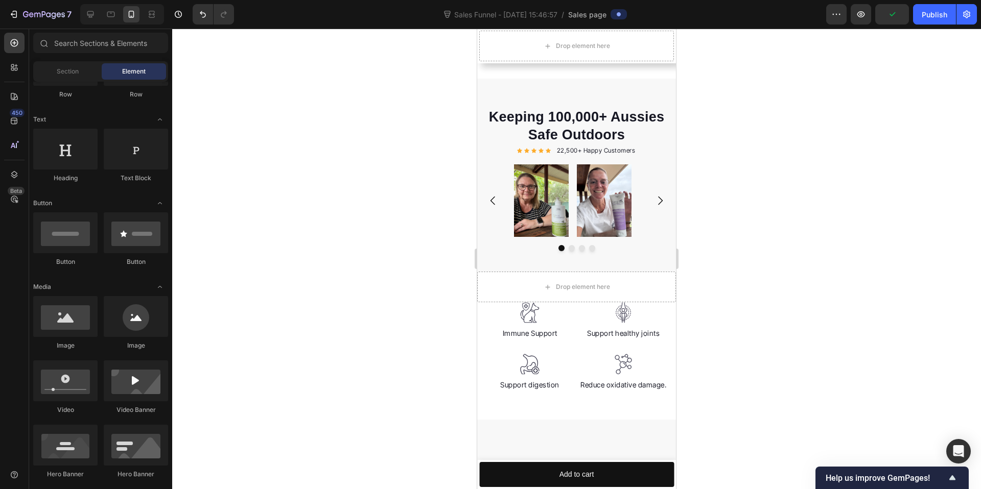
scroll to position [0, 0]
